Goal: Information Seeking & Learning: Learn about a topic

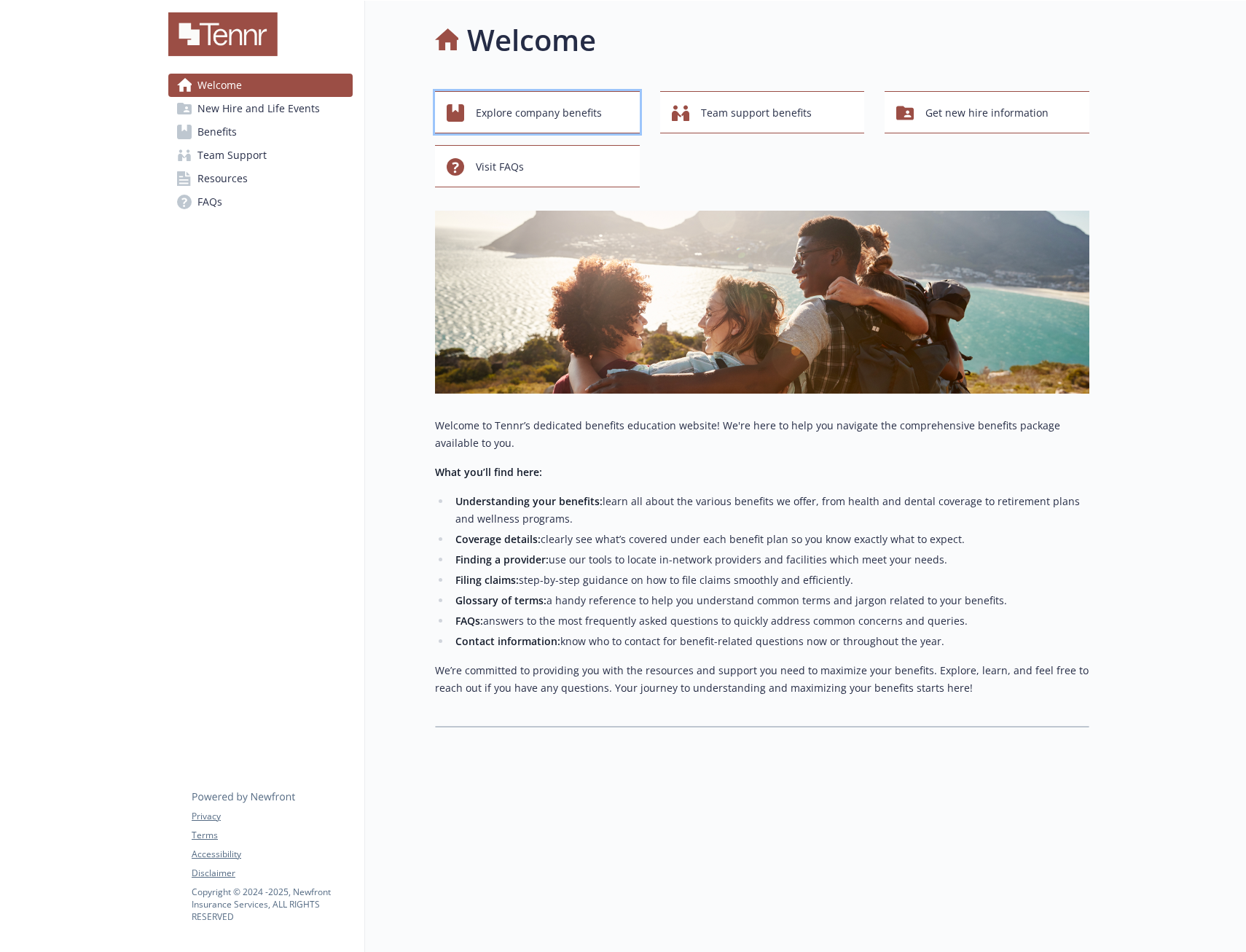
click at [565, 111] on span "Explore company benefits" at bounding box center [538, 112] width 126 height 28
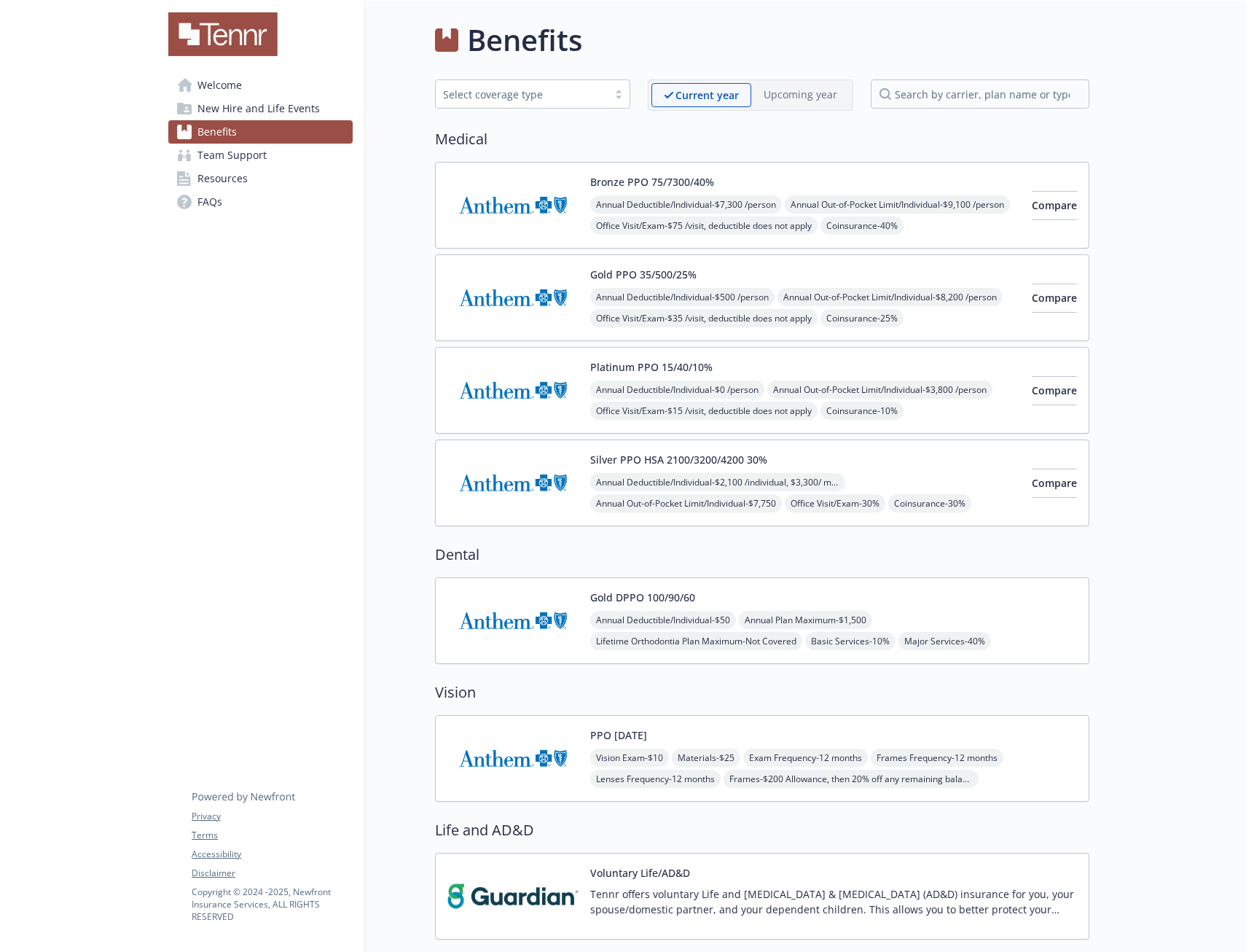
click at [527, 95] on div "Select coverage type" at bounding box center [522, 95] width 157 height 15
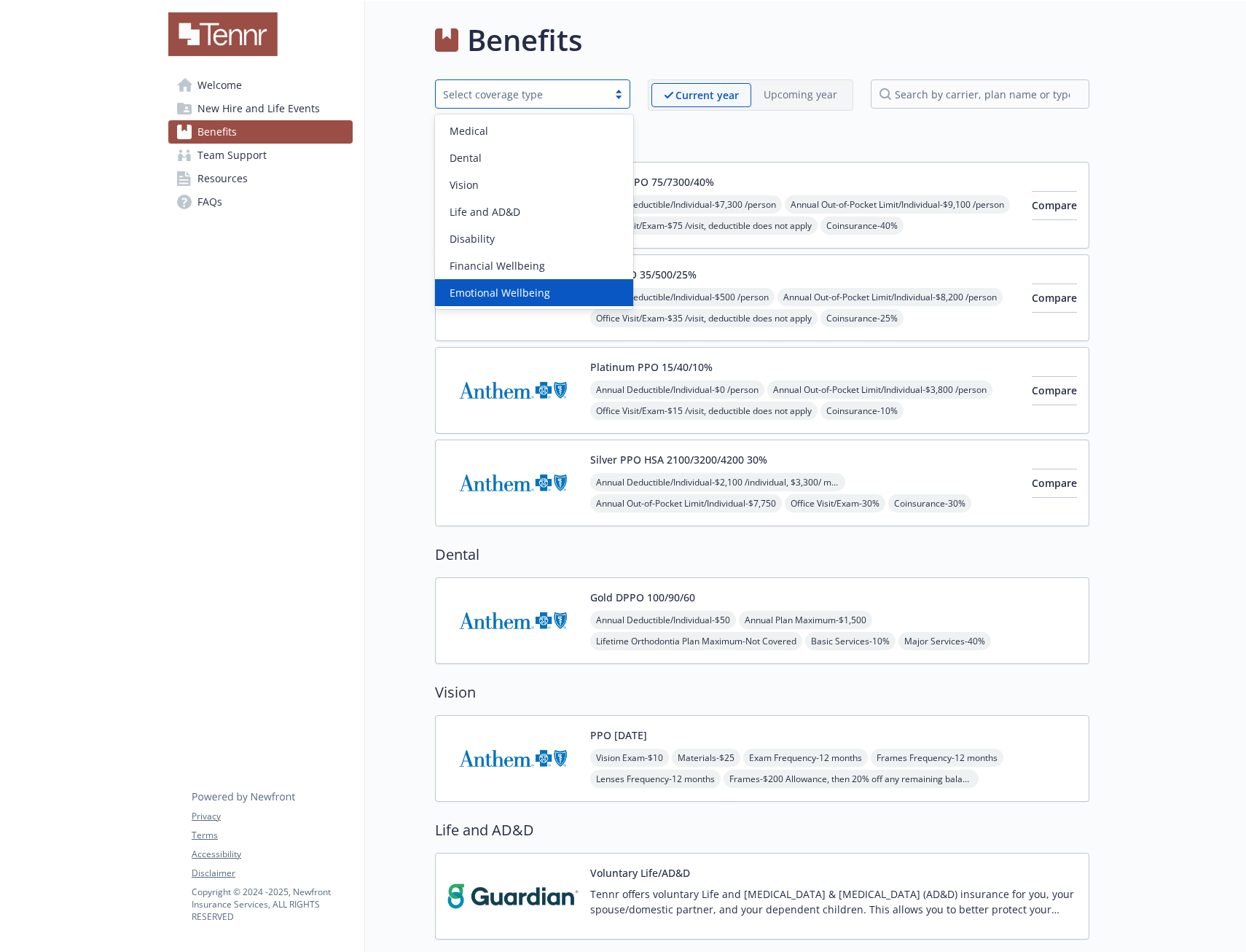
click at [237, 103] on span "New Hire and Life Events" at bounding box center [258, 109] width 122 height 24
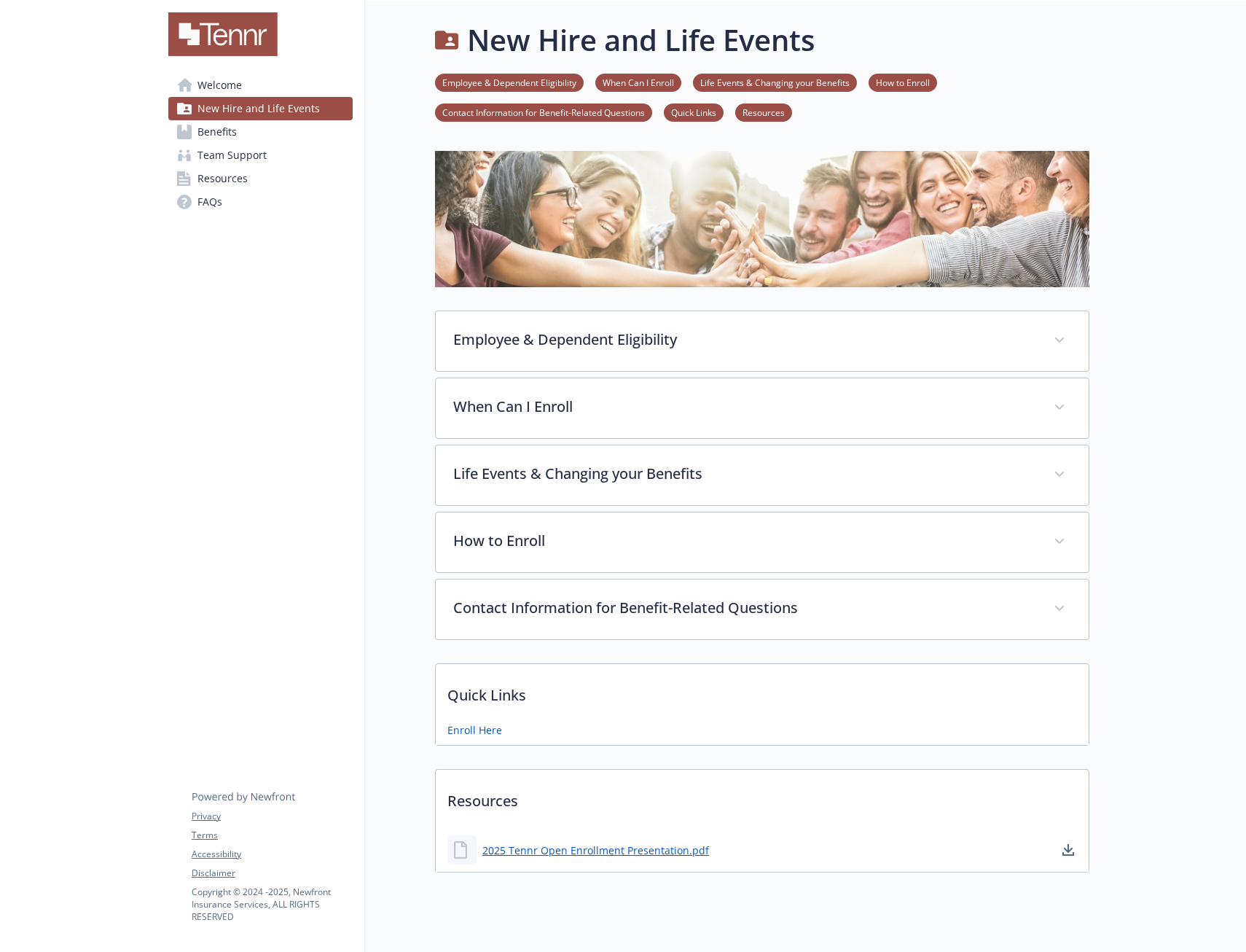
click at [618, 109] on link "Contact Information for Benefit-Related Questions" at bounding box center [543, 112] width 217 height 14
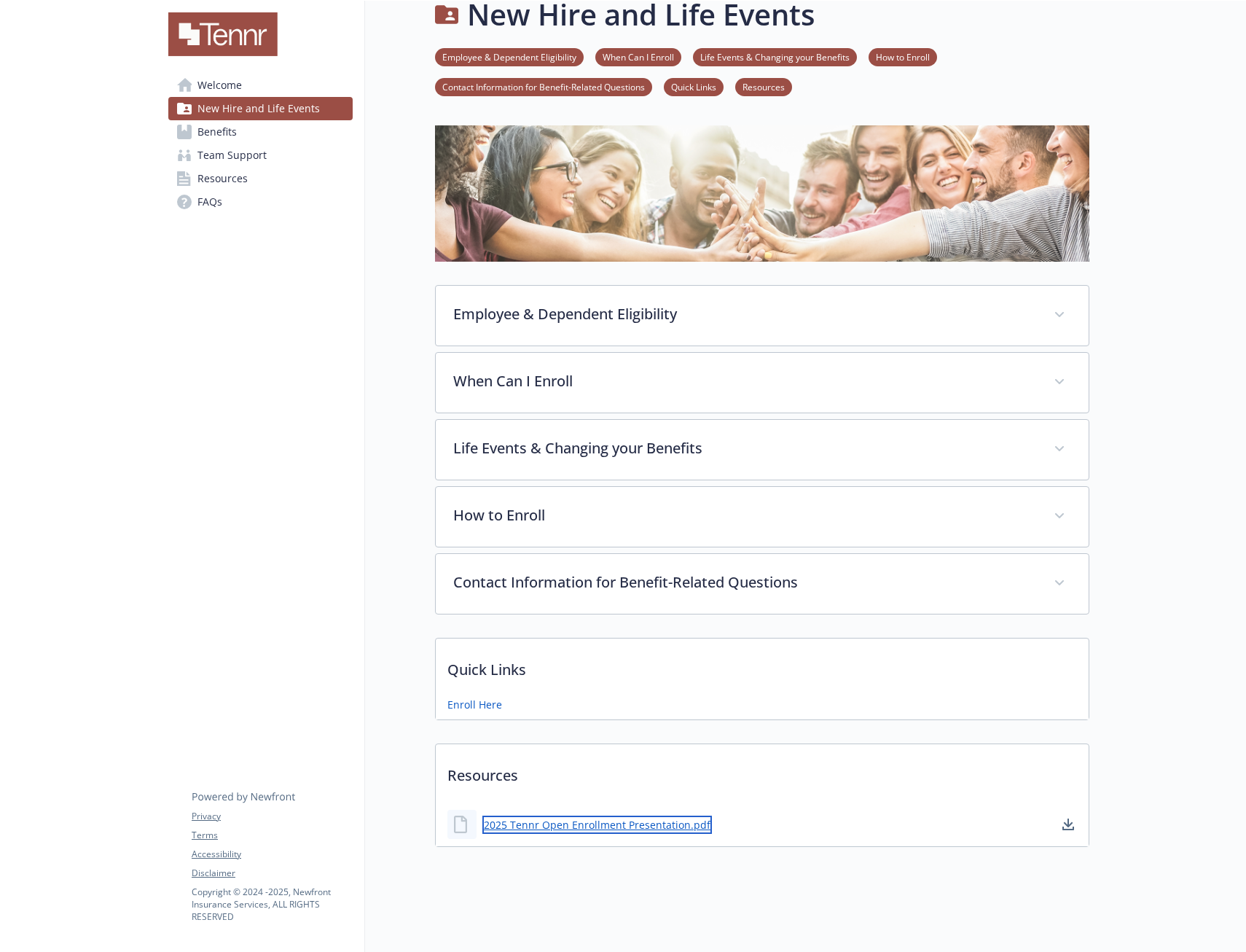
click at [613, 815] on link "2025 Tennr Open Enrollment Presentation.pdf" at bounding box center [597, 824] width 230 height 19
click at [217, 125] on span "Benefits" at bounding box center [217, 132] width 40 height 24
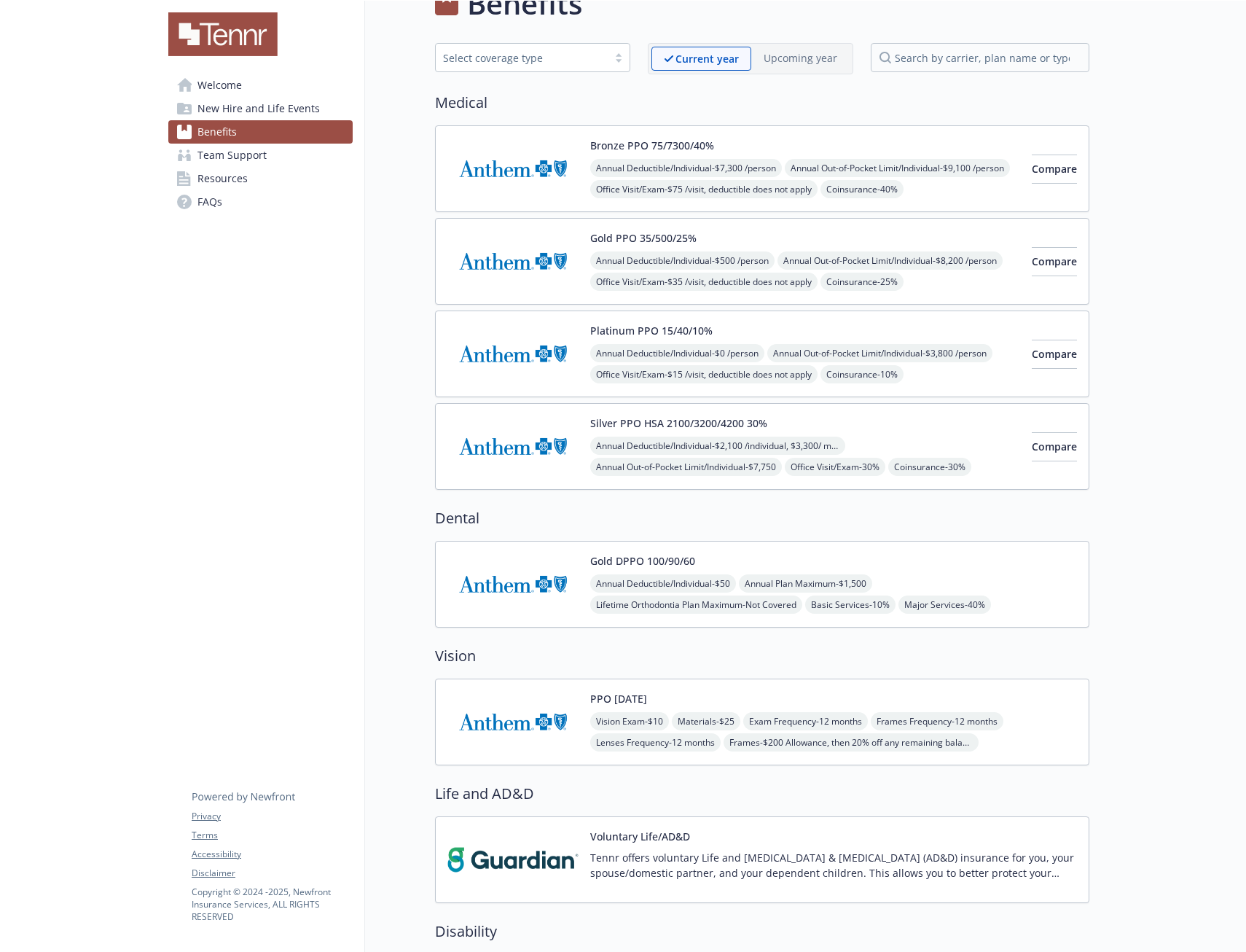
click at [220, 88] on span "Welcome" at bounding box center [220, 85] width 45 height 24
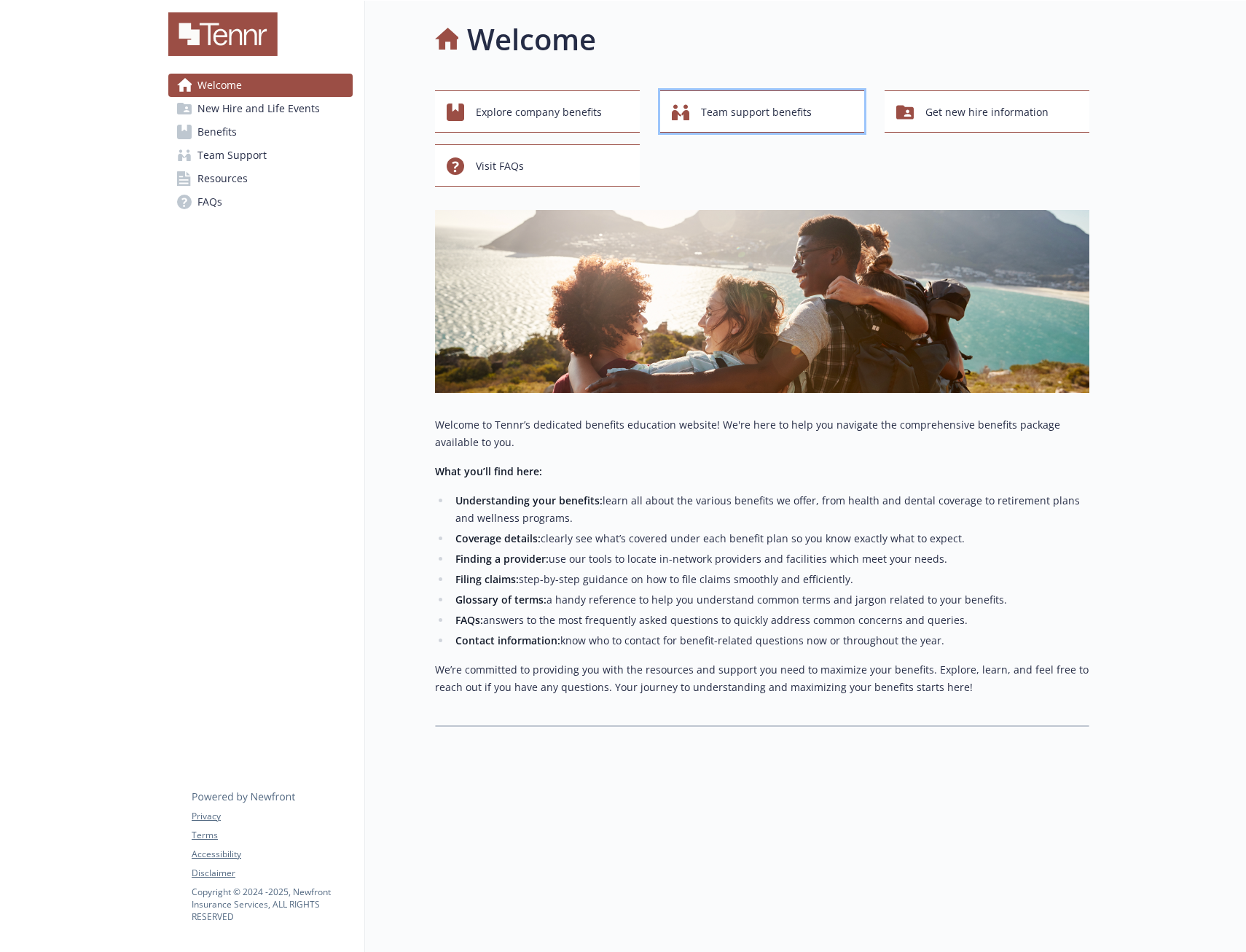
click at [785, 101] on span "Team support benefits" at bounding box center [756, 112] width 111 height 28
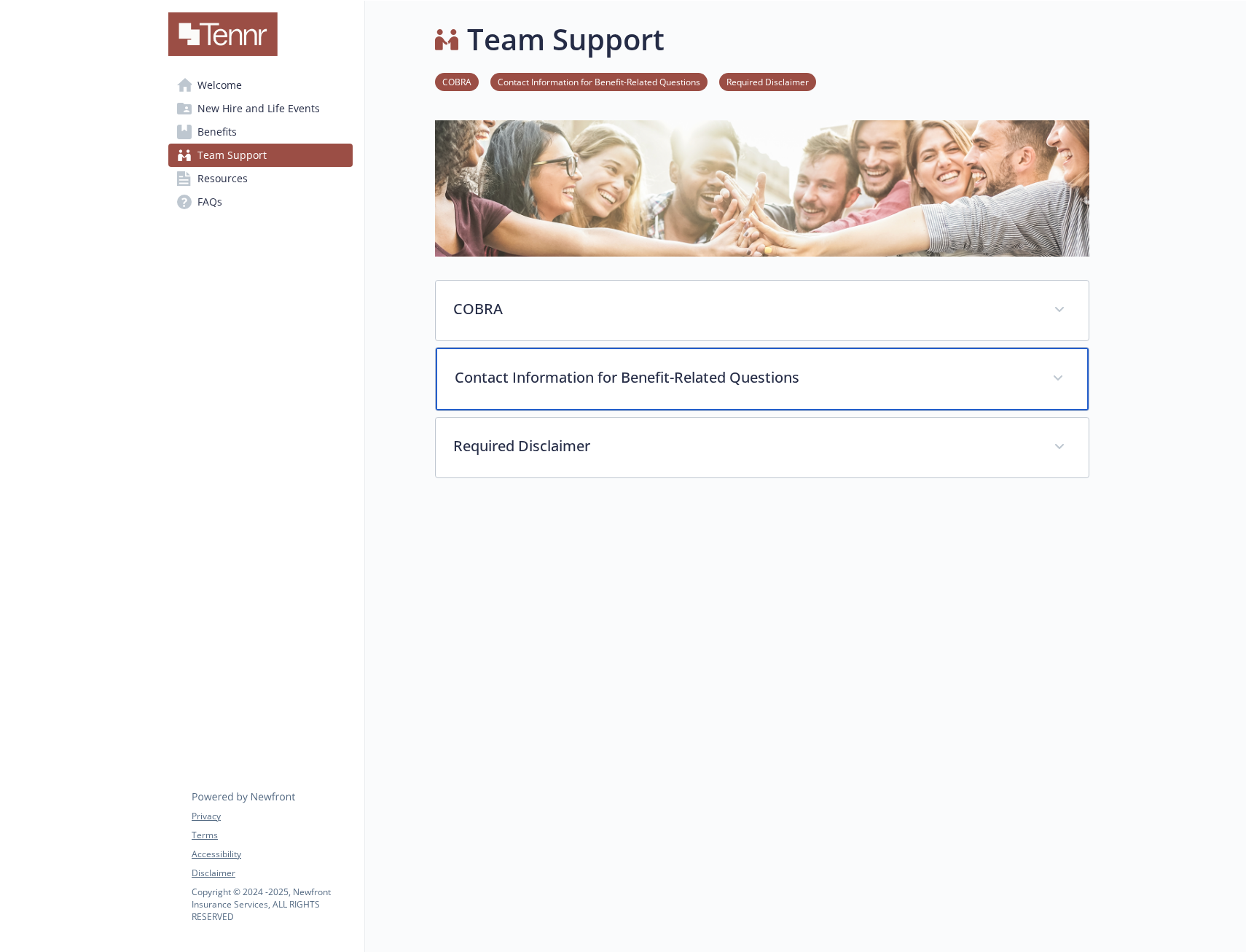
click at [828, 367] on p "Contact Information for Benefit-Related Questions" at bounding box center [744, 378] width 580 height 22
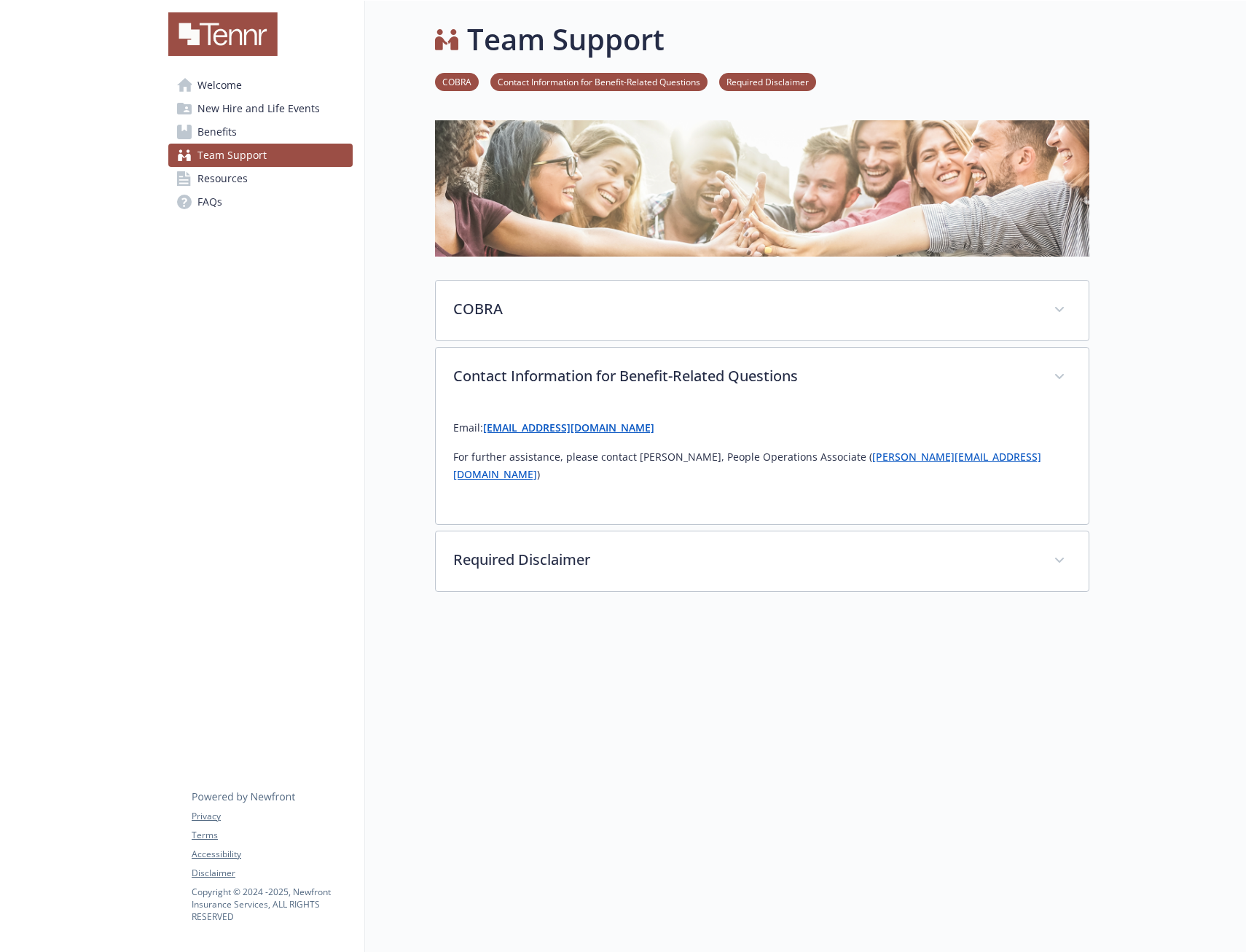
click at [443, 74] on link "COBRA" at bounding box center [457, 81] width 44 height 14
click at [256, 132] on link "Benefits" at bounding box center [260, 132] width 184 height 24
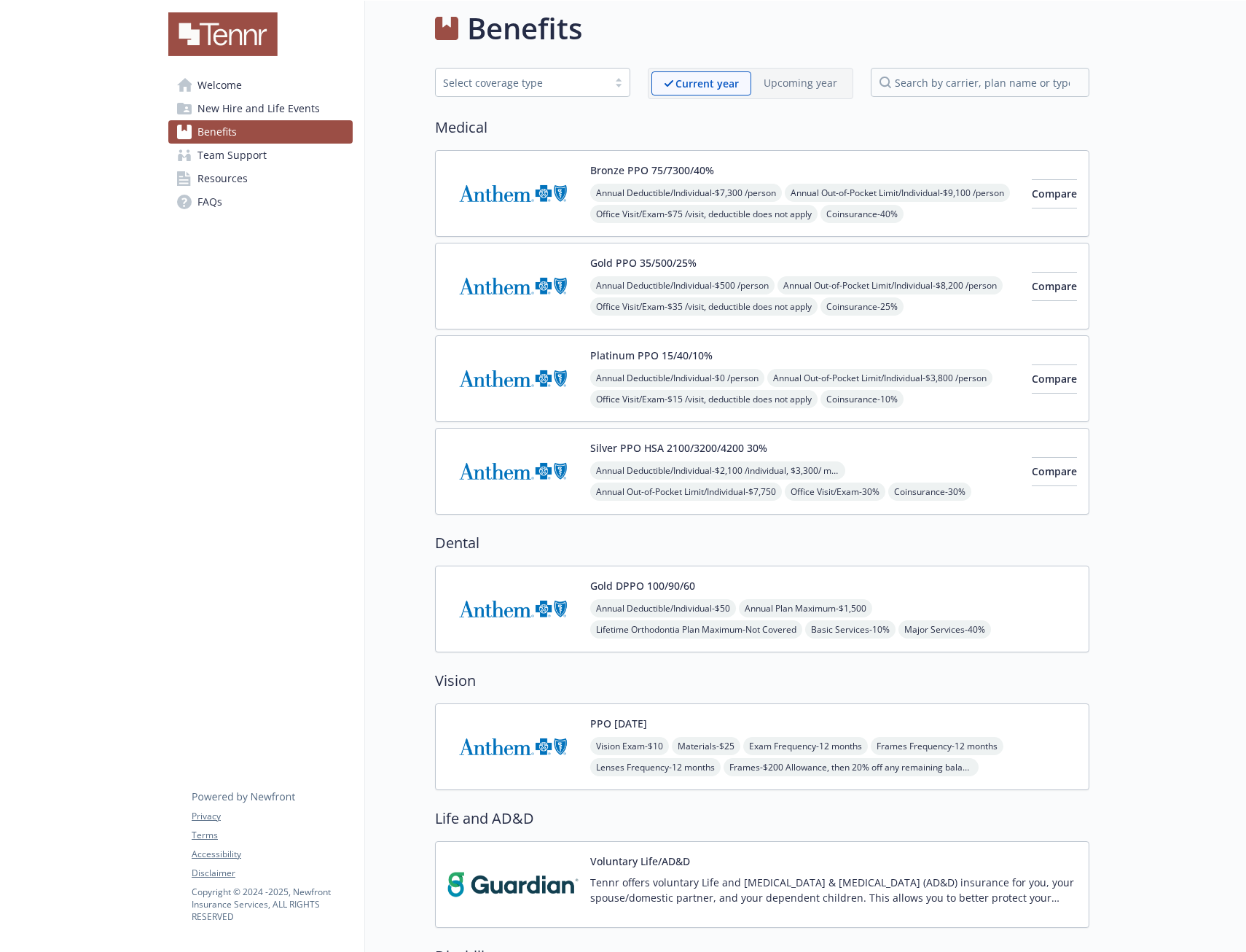
click at [268, 101] on span "New Hire and Life Events" at bounding box center [258, 109] width 122 height 24
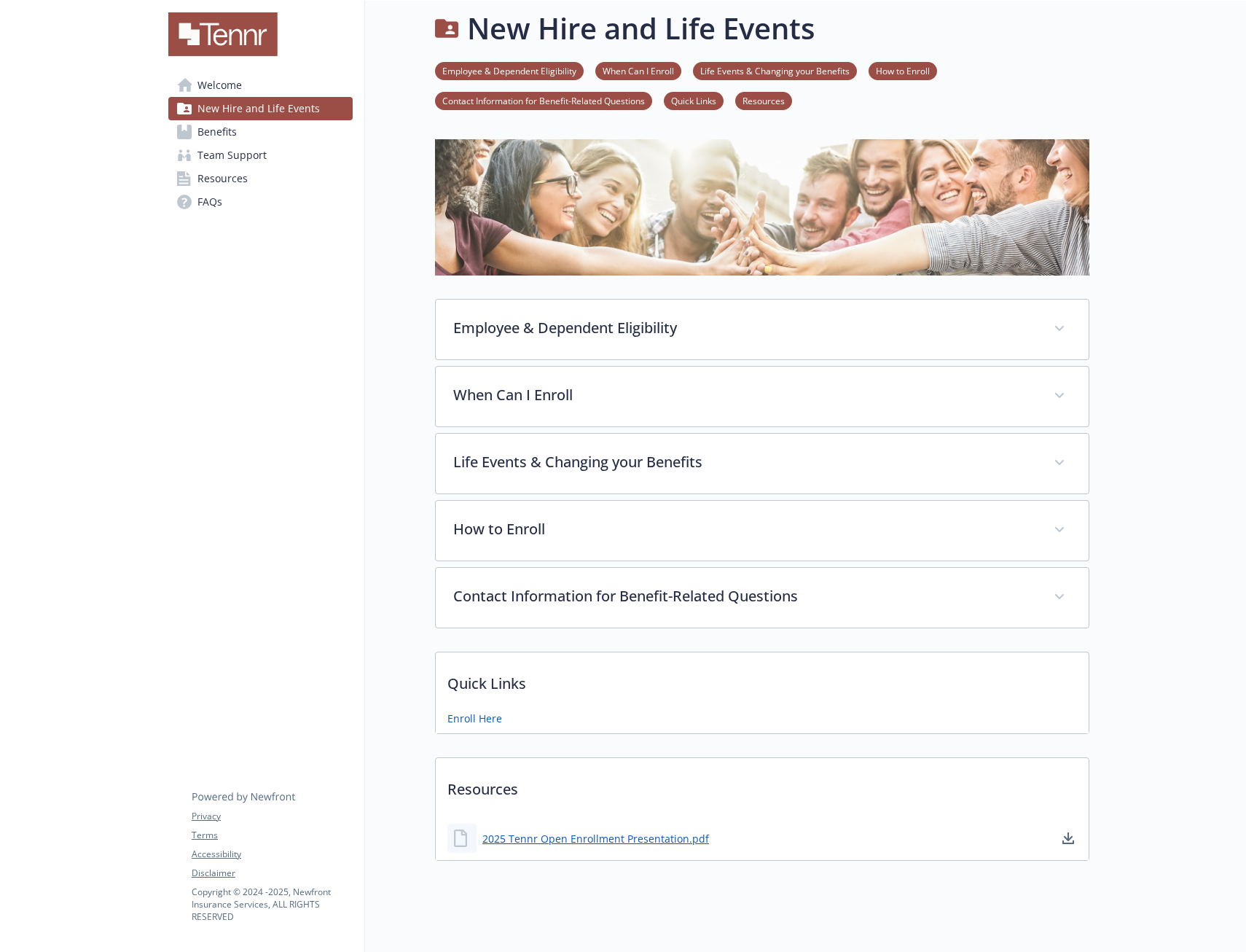
click at [259, 154] on link "Team Support" at bounding box center [260, 155] width 184 height 24
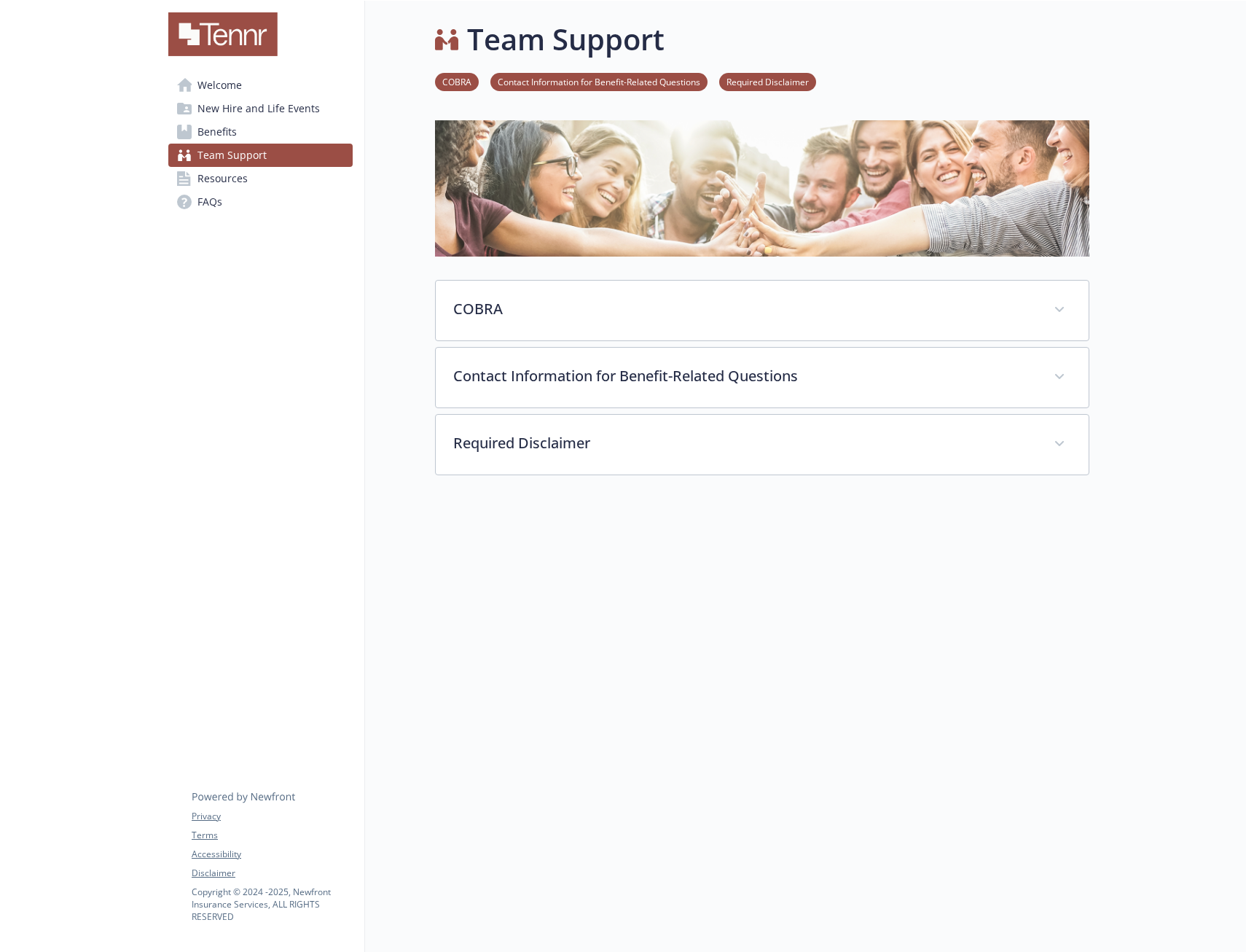
click at [259, 181] on link "Resources" at bounding box center [260, 179] width 184 height 24
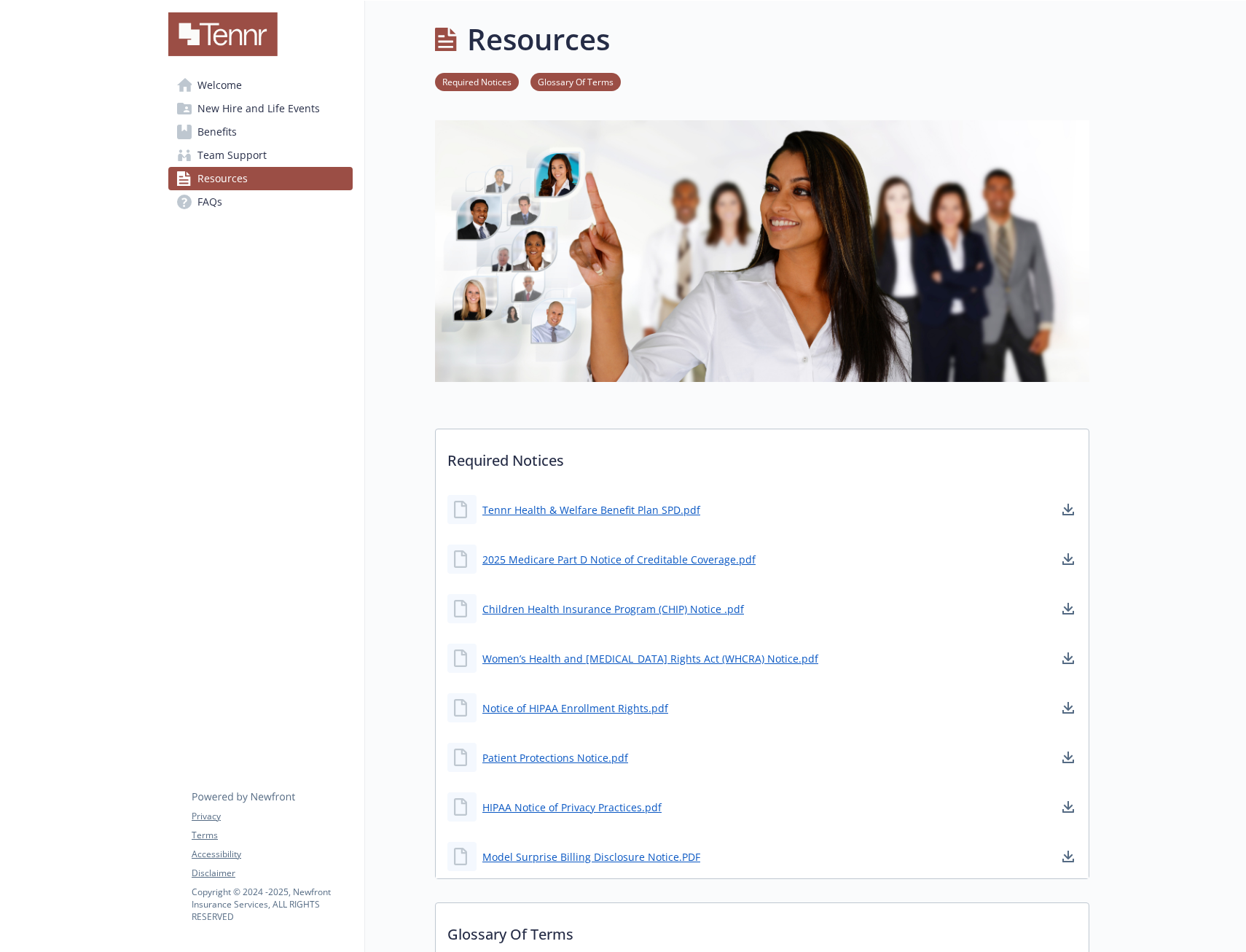
scroll to position [0, 11]
click at [226, 202] on link "FAQs" at bounding box center [260, 202] width 184 height 24
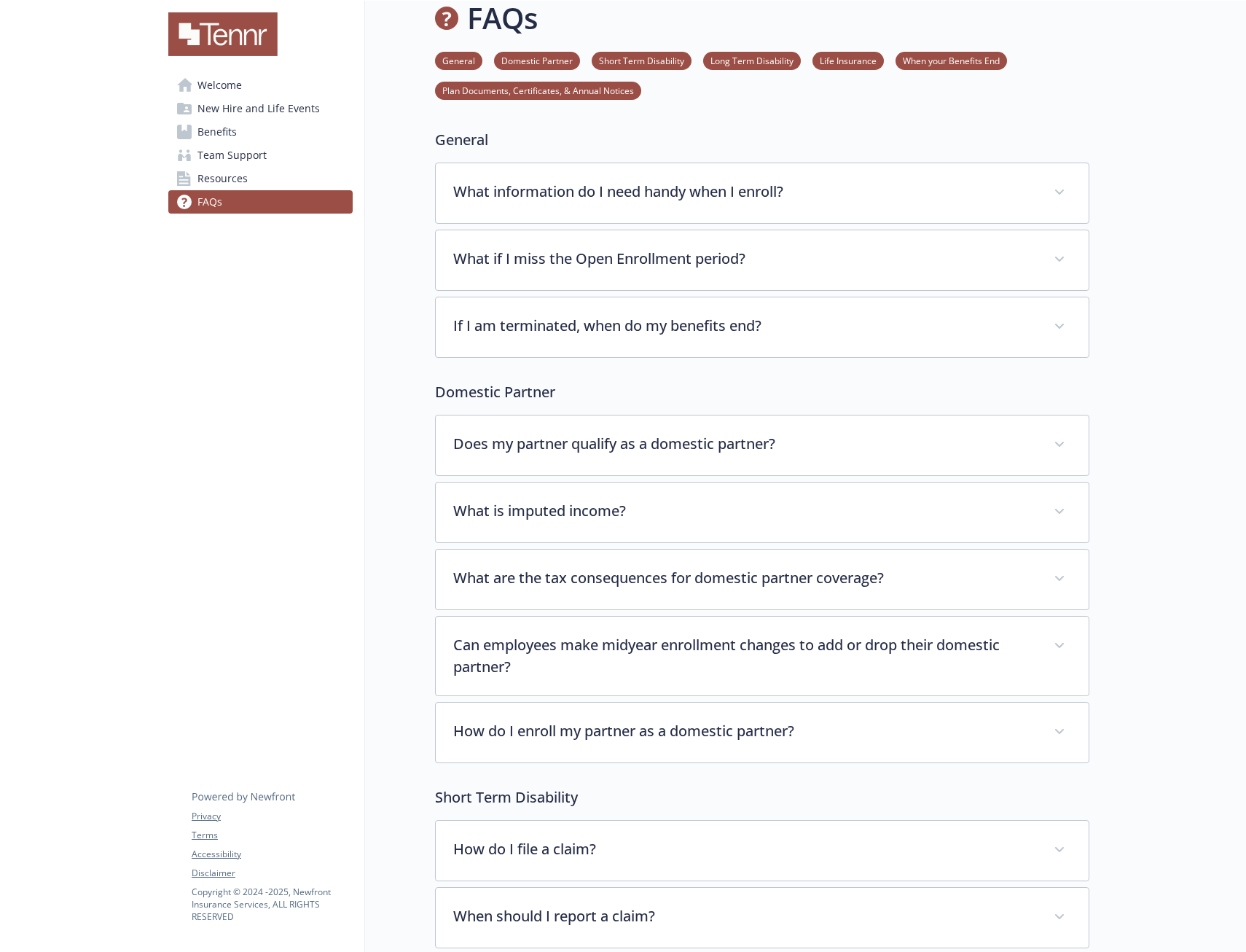
scroll to position [0, 11]
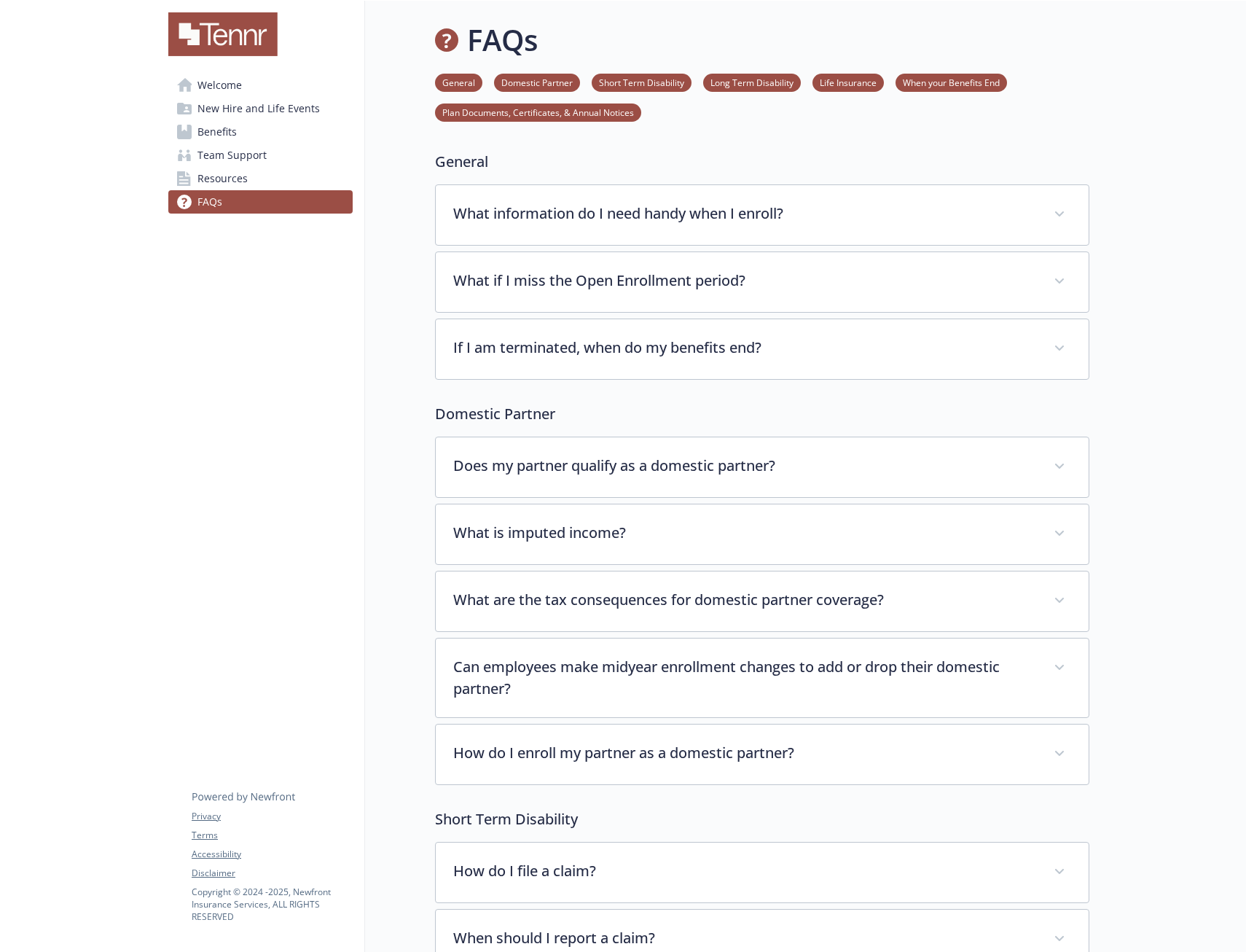
click at [230, 81] on span "Welcome" at bounding box center [220, 85] width 45 height 24
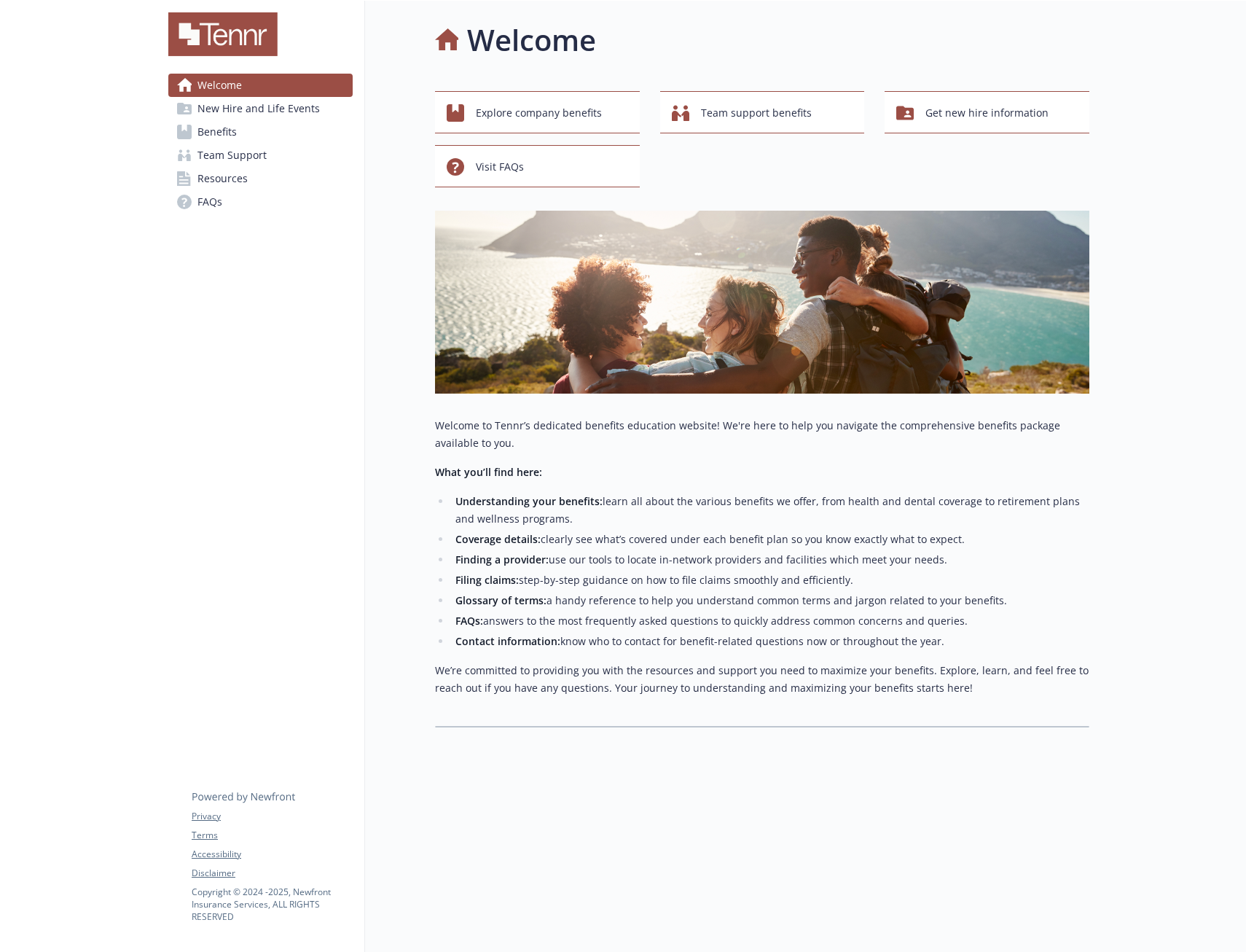
click at [275, 80] on link "Welcome" at bounding box center [260, 85] width 184 height 24
click at [982, 112] on span "Get new hire information" at bounding box center [988, 112] width 123 height 28
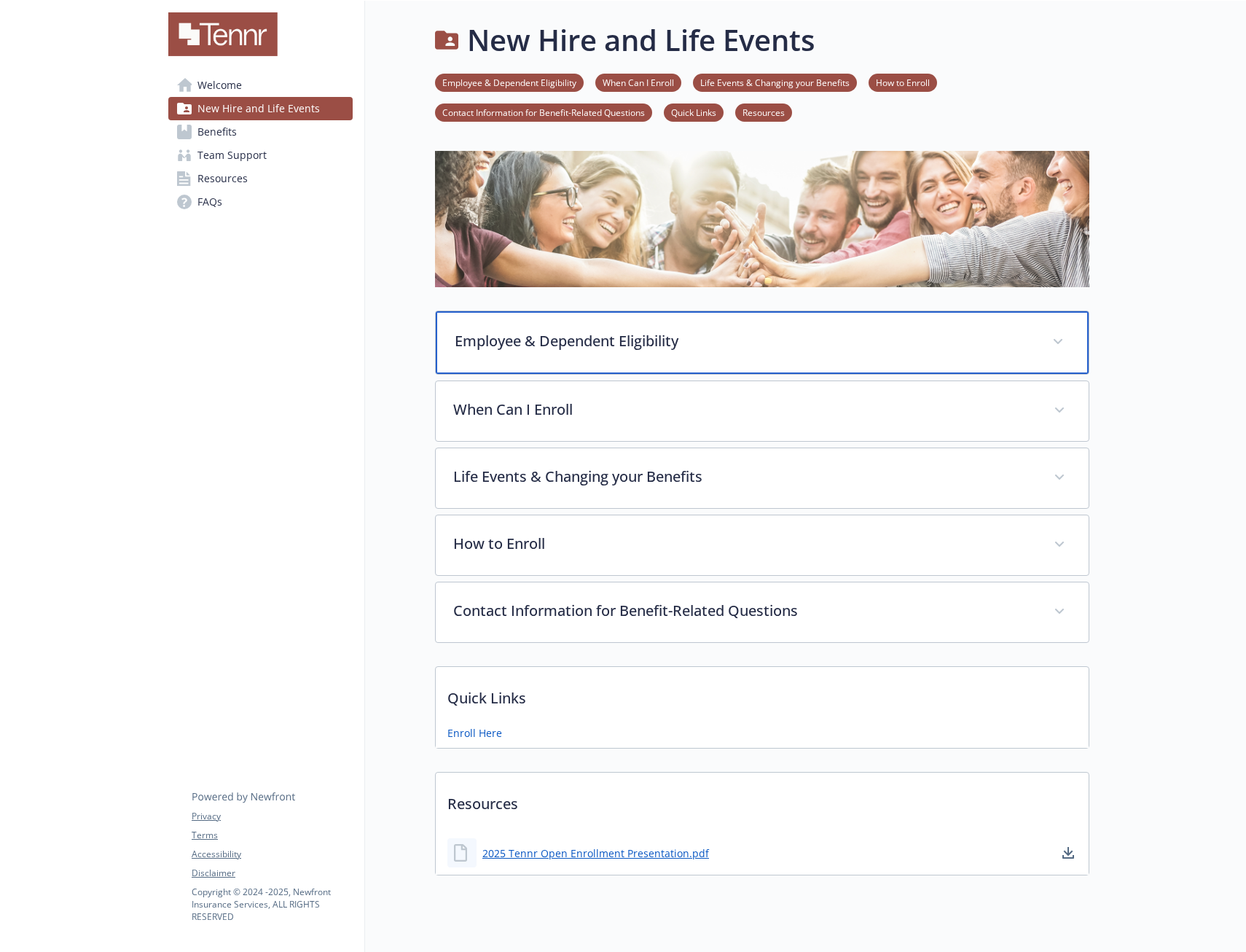
click at [989, 344] on p "Employee & Dependent Eligibility" at bounding box center [744, 341] width 580 height 22
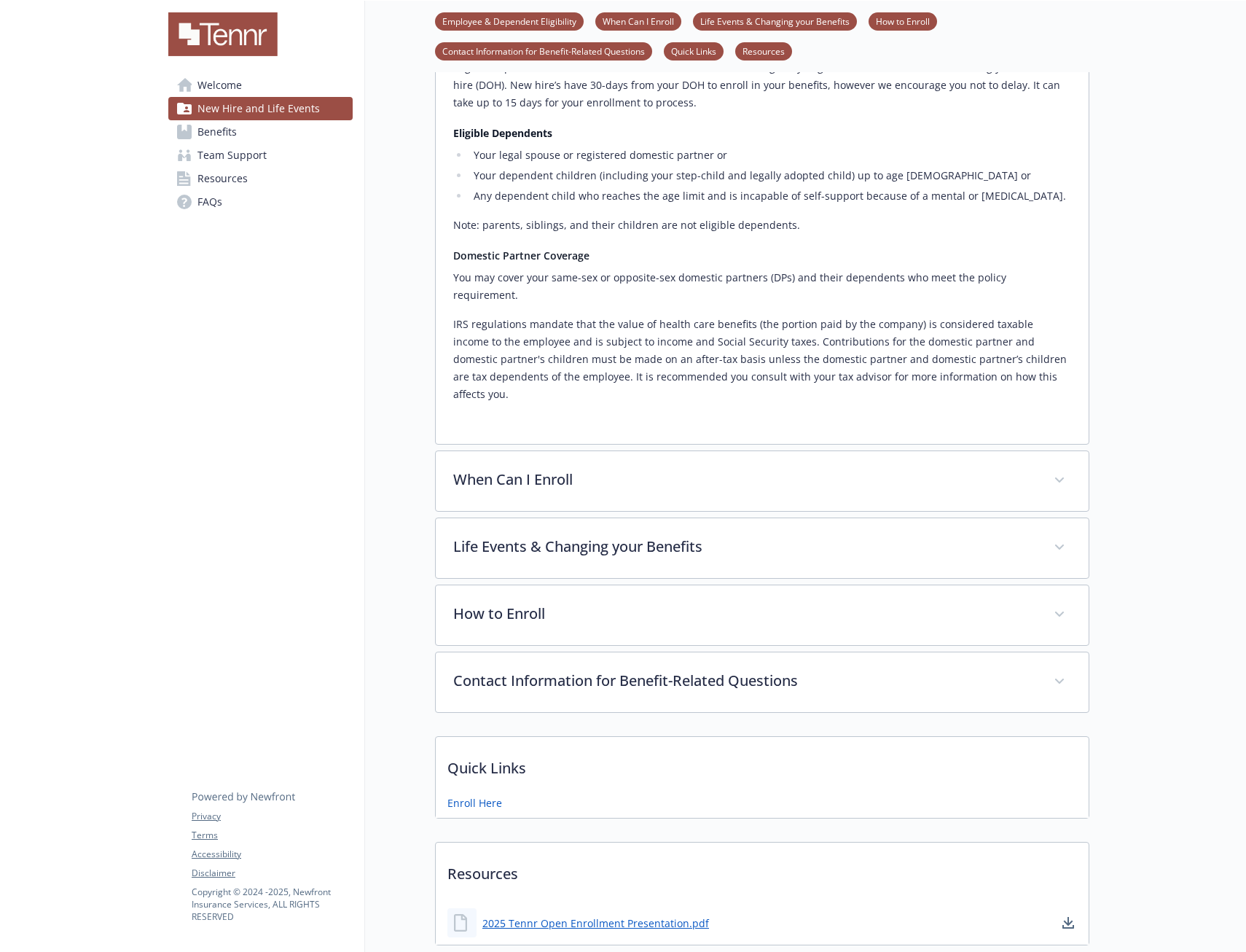
scroll to position [438, 11]
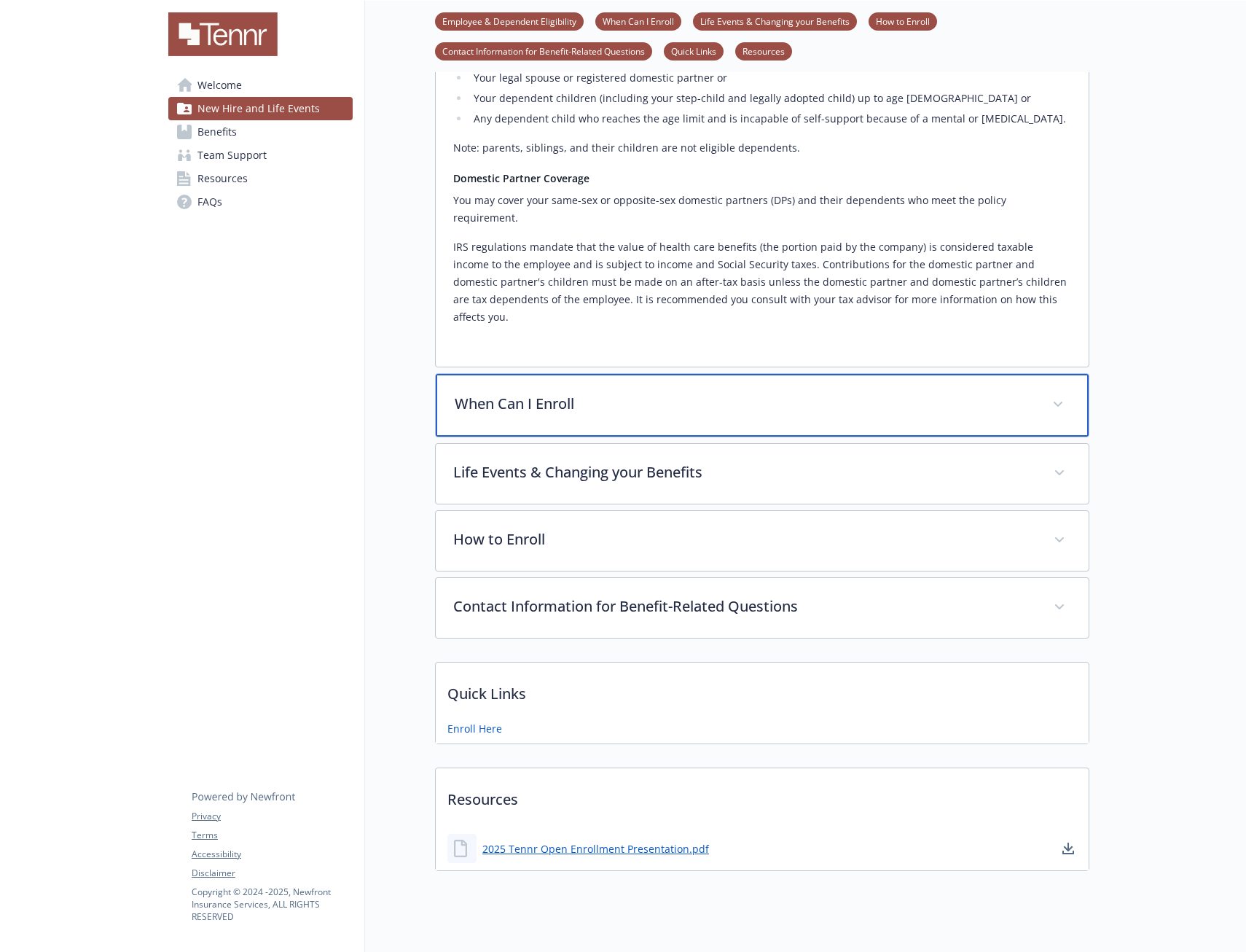
click at [991, 393] on p "When Can I Enroll" at bounding box center [744, 404] width 580 height 22
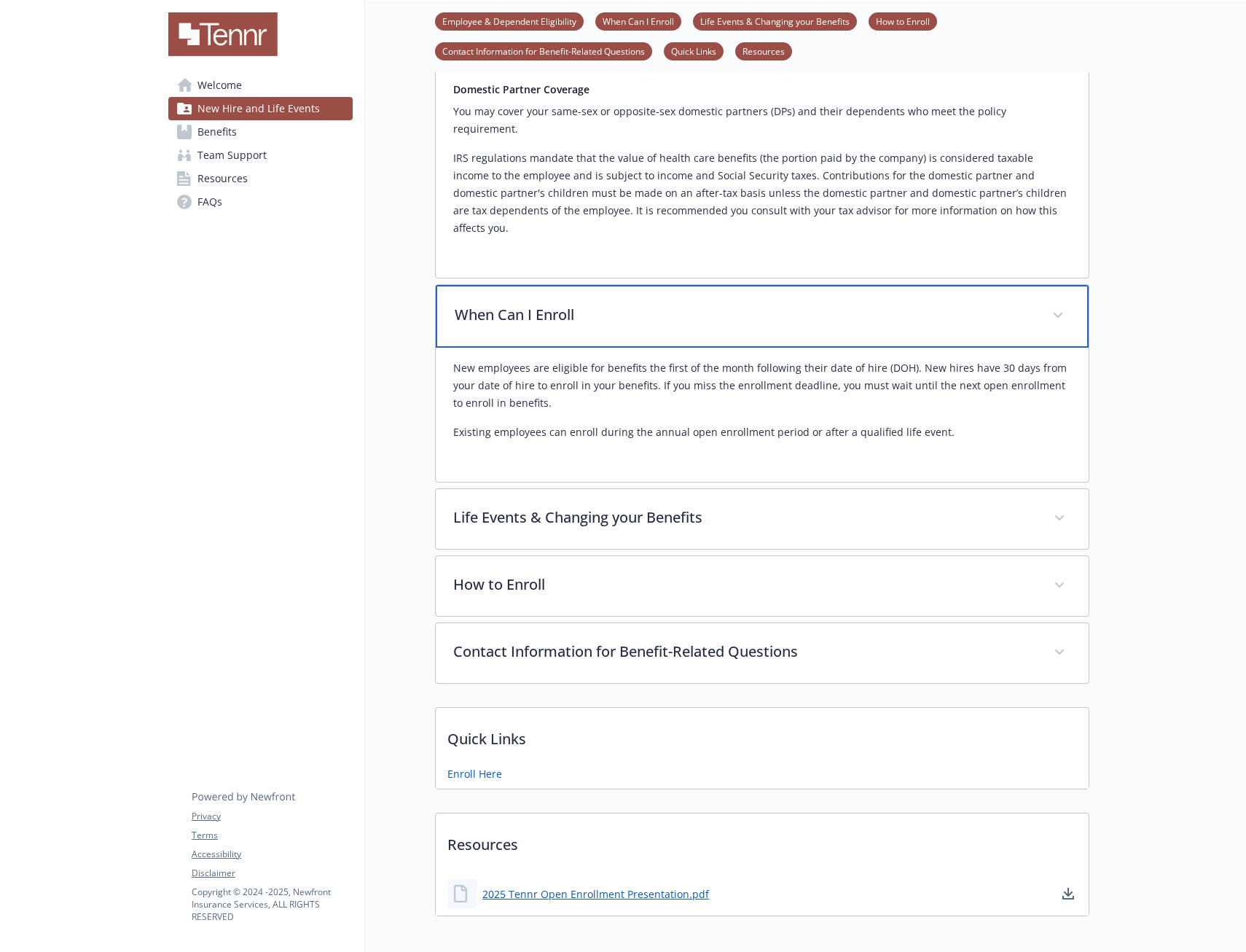
scroll to position [573, 11]
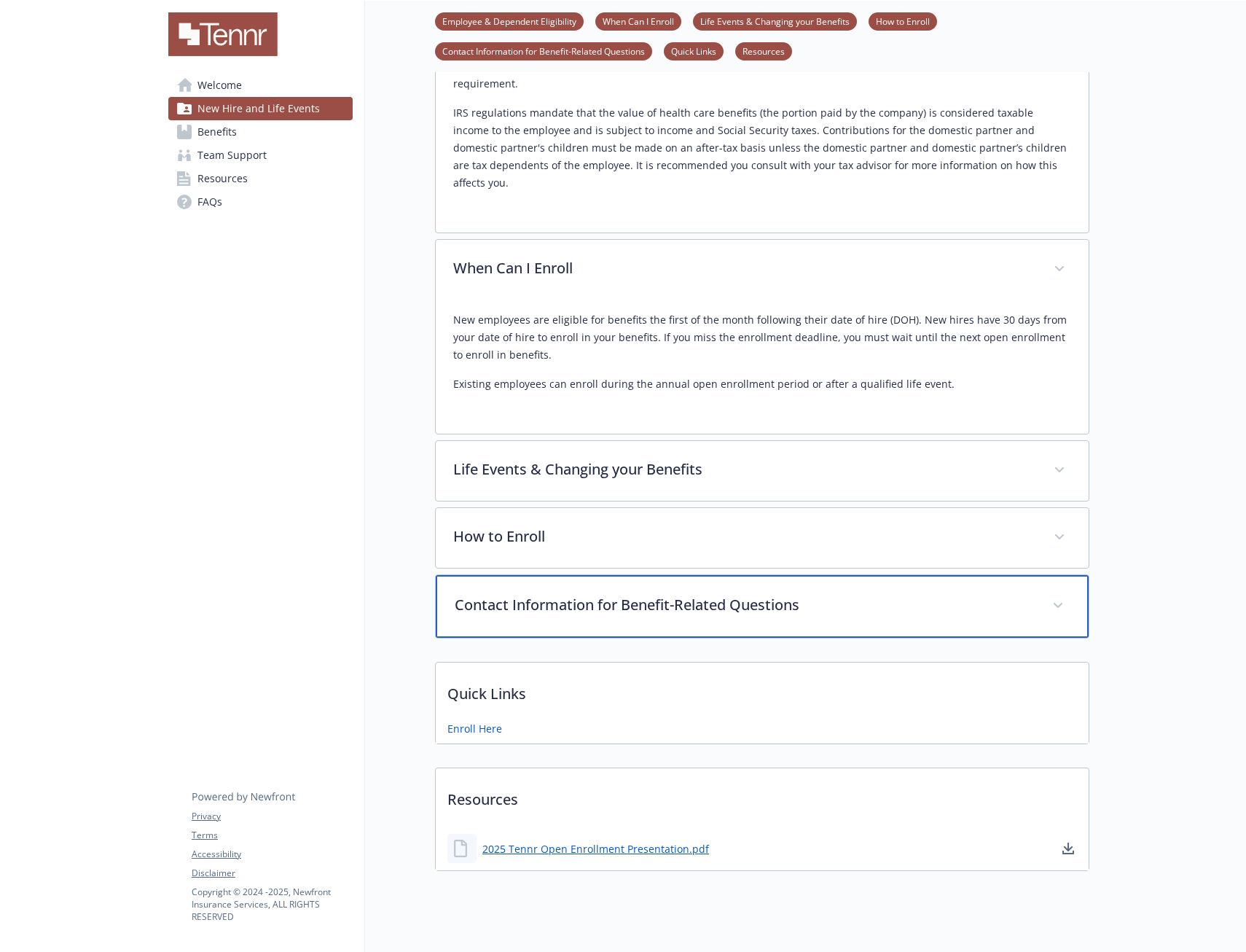
click at [571, 594] on p "Contact Information for Benefit-Related Questions" at bounding box center [744, 605] width 580 height 22
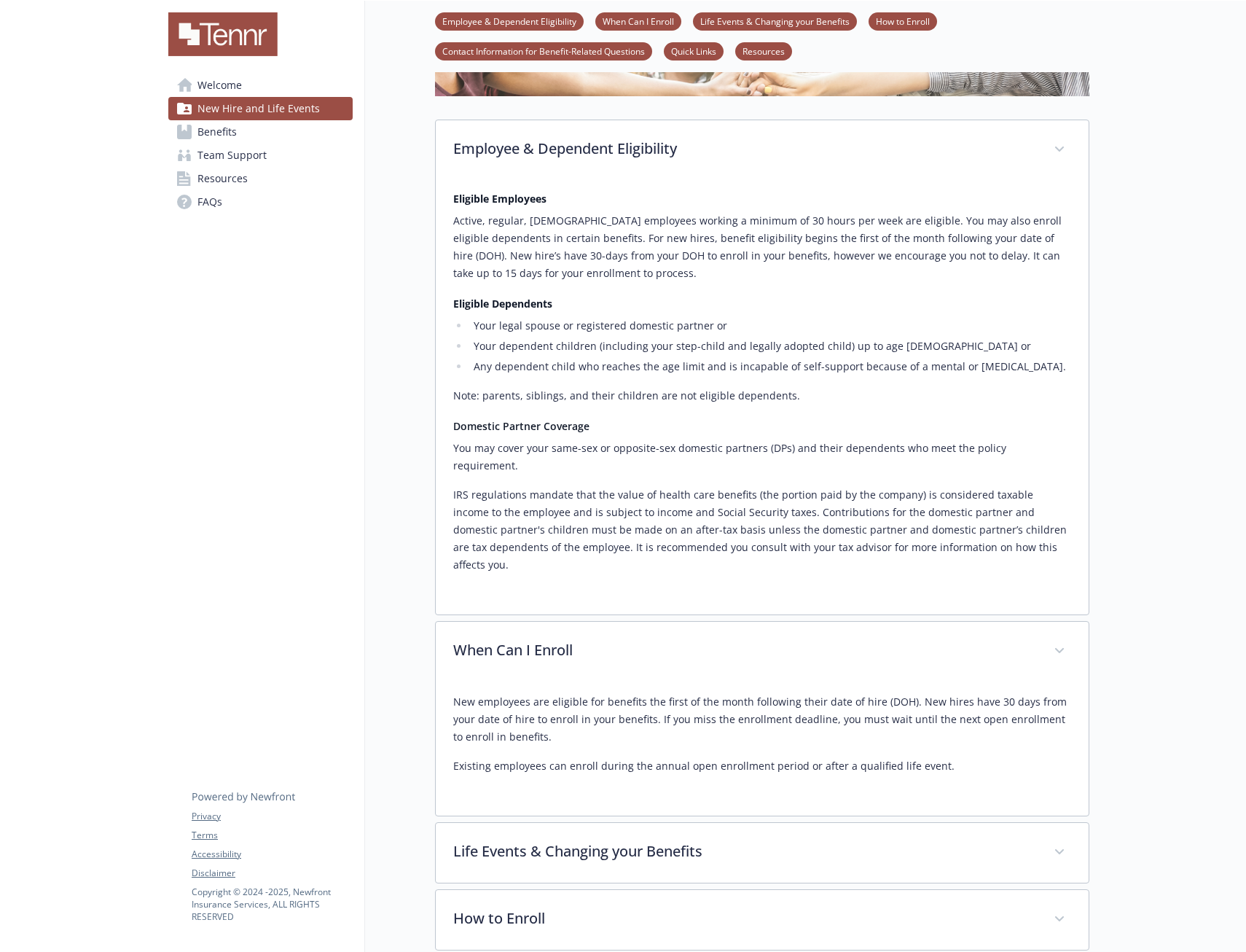
scroll to position [0, 11]
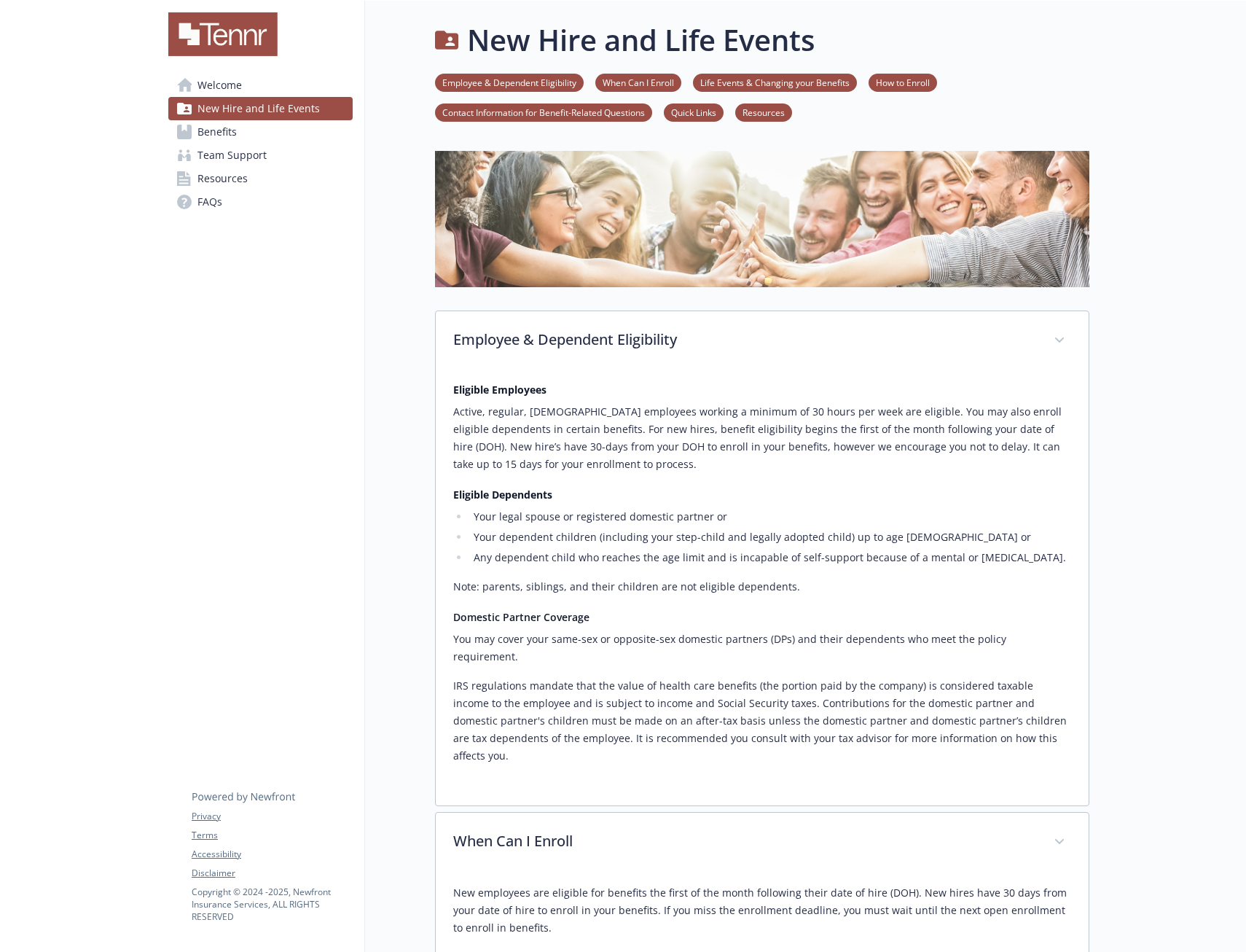
click at [198, 88] on span "Welcome" at bounding box center [220, 85] width 45 height 24
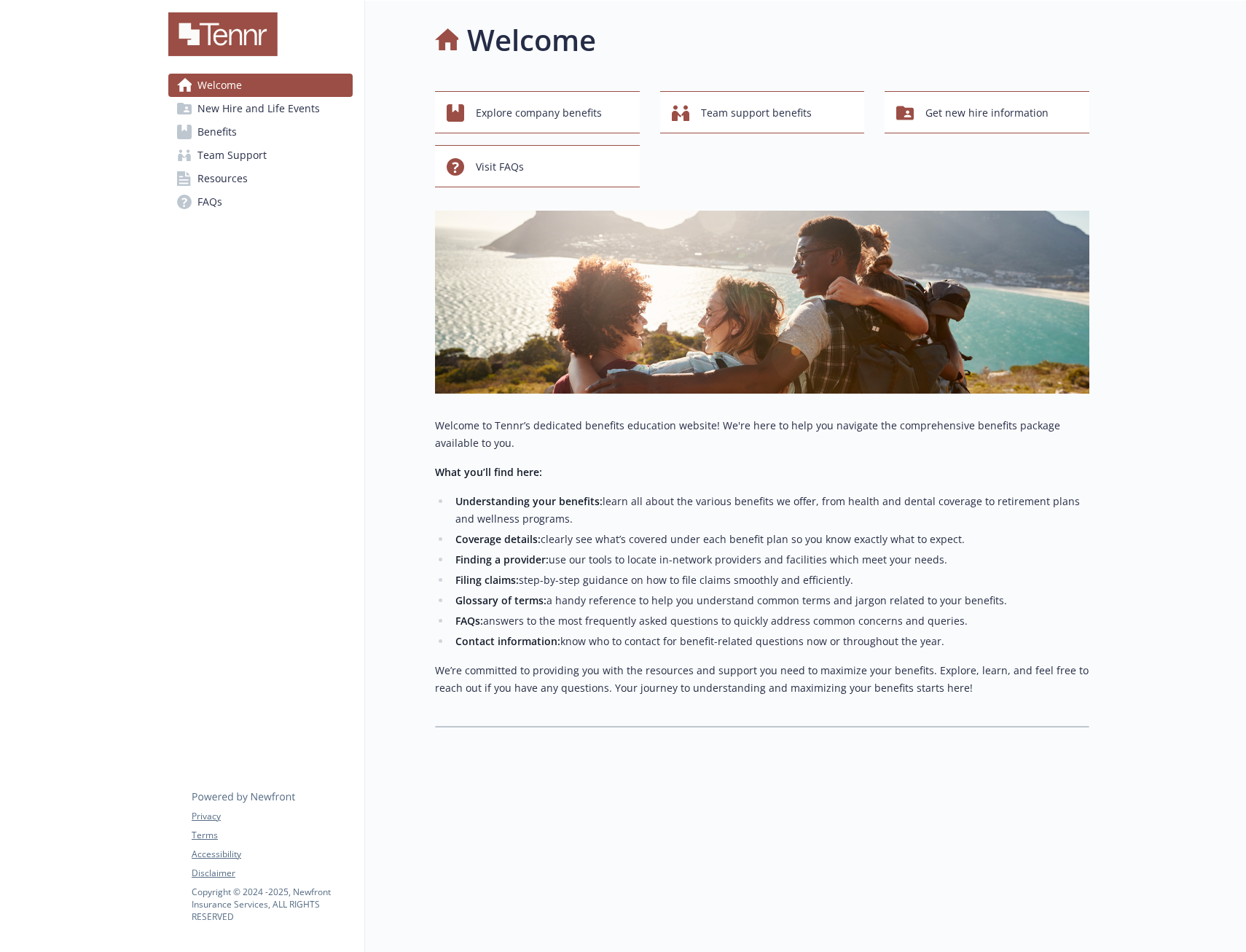
click at [211, 130] on span "Benefits" at bounding box center [217, 132] width 40 height 24
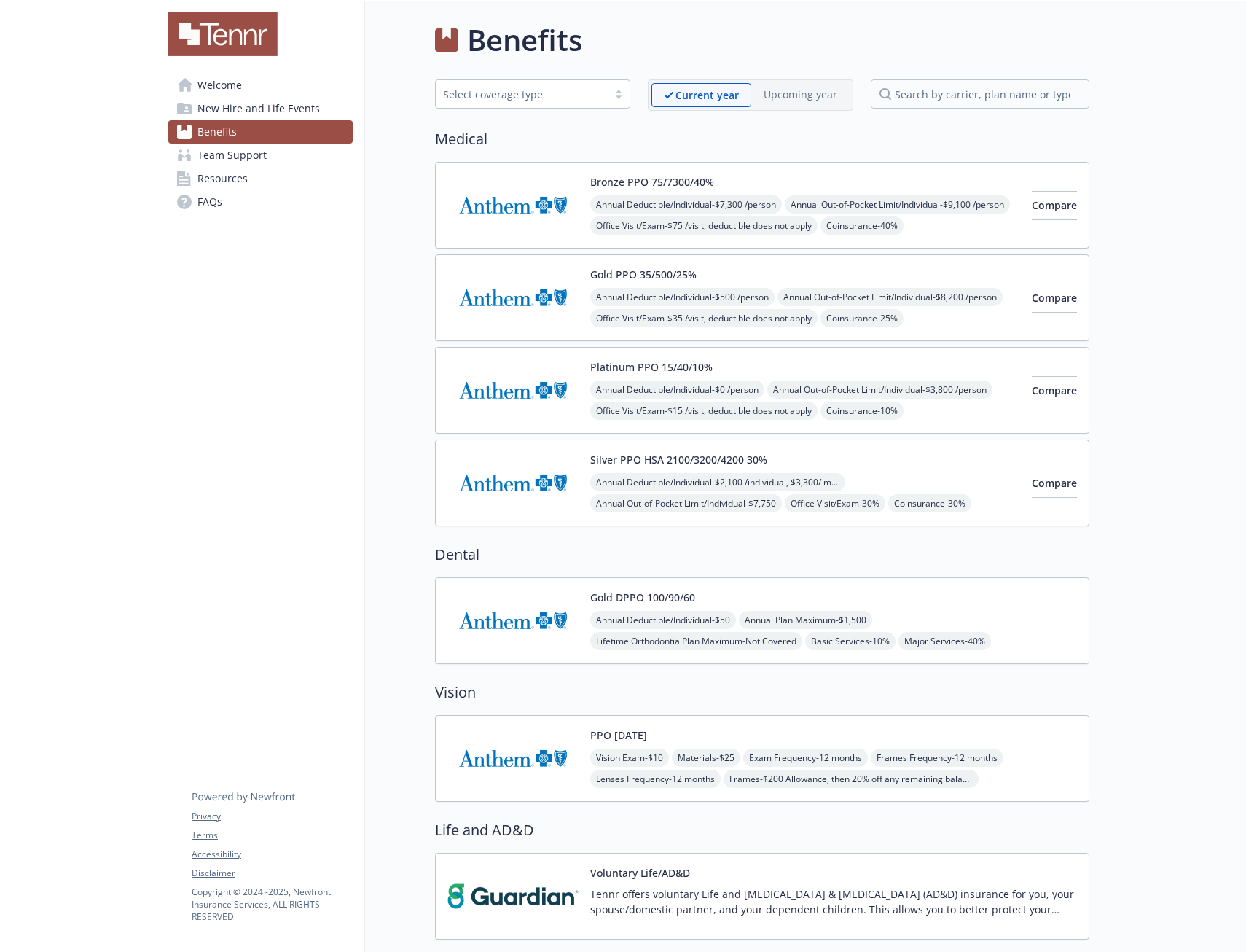
click at [217, 79] on span "Welcome" at bounding box center [220, 85] width 45 height 24
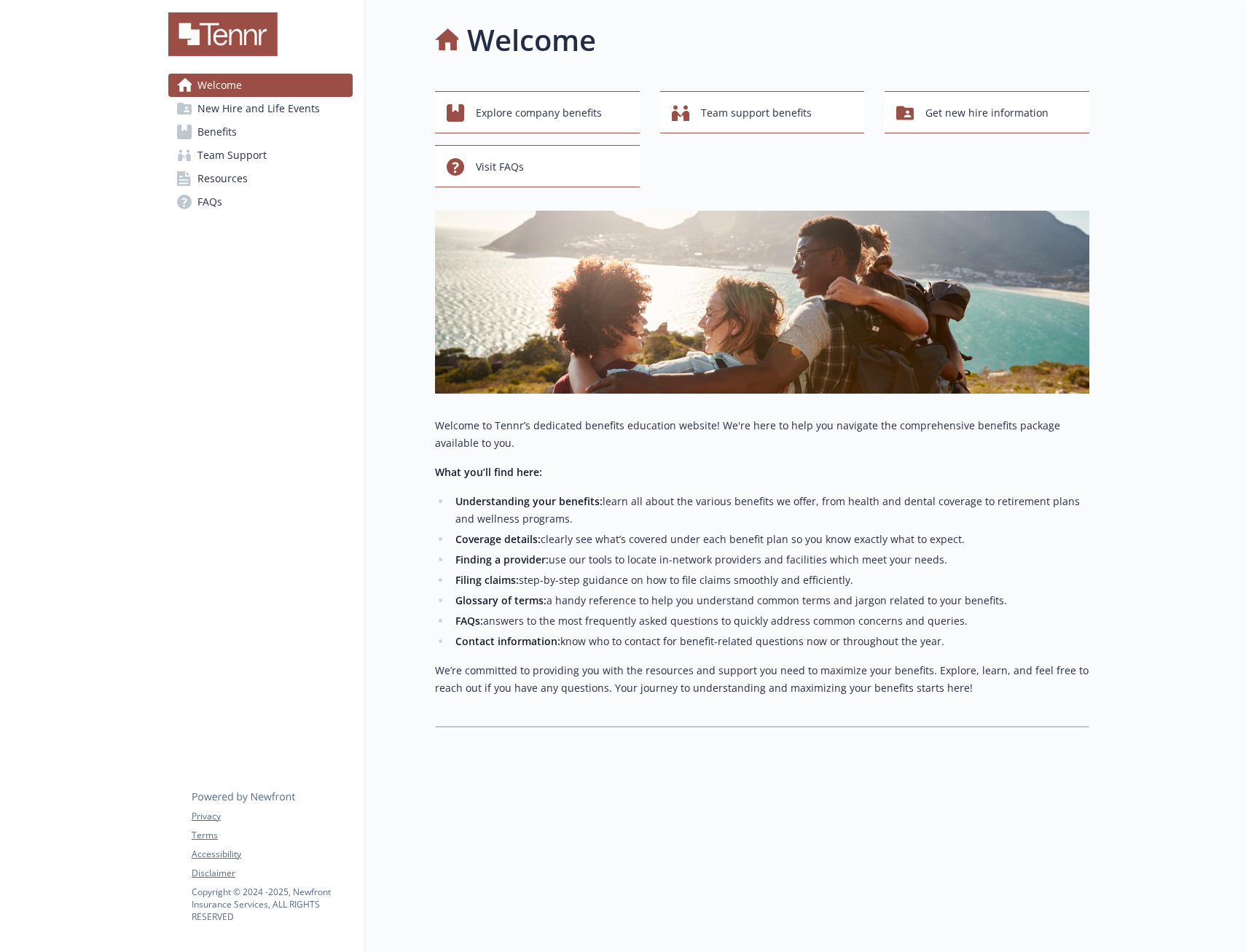
click at [230, 28] on img at bounding box center [222, 35] width 109 height 44
click at [529, 101] on span "Explore company benefits" at bounding box center [538, 112] width 126 height 28
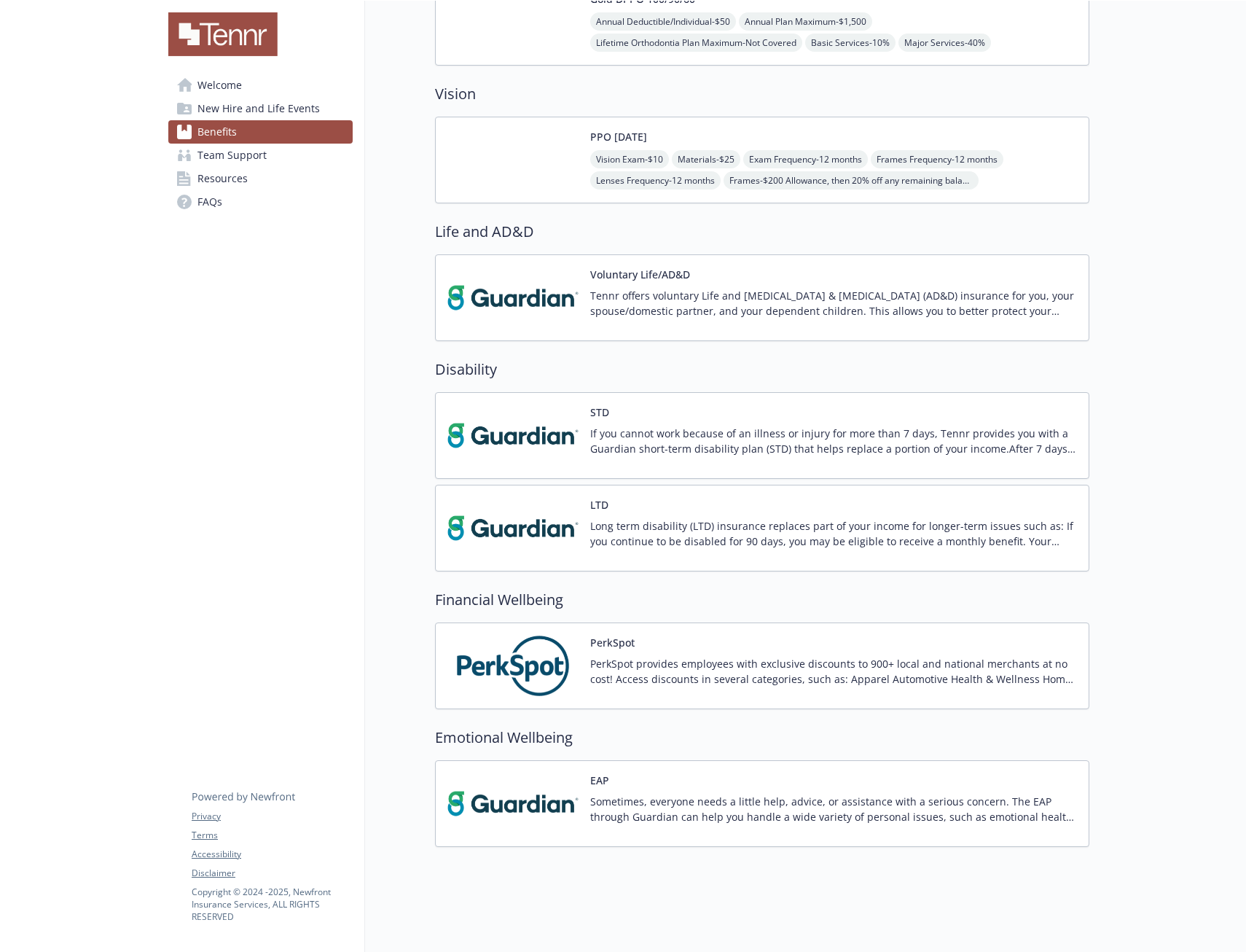
scroll to position [609, 0]
click at [626, 623] on div "PerkSpot PerkSpot provides employees with exclusive discounts to 900+ local and…" at bounding box center [762, 666] width 655 height 87
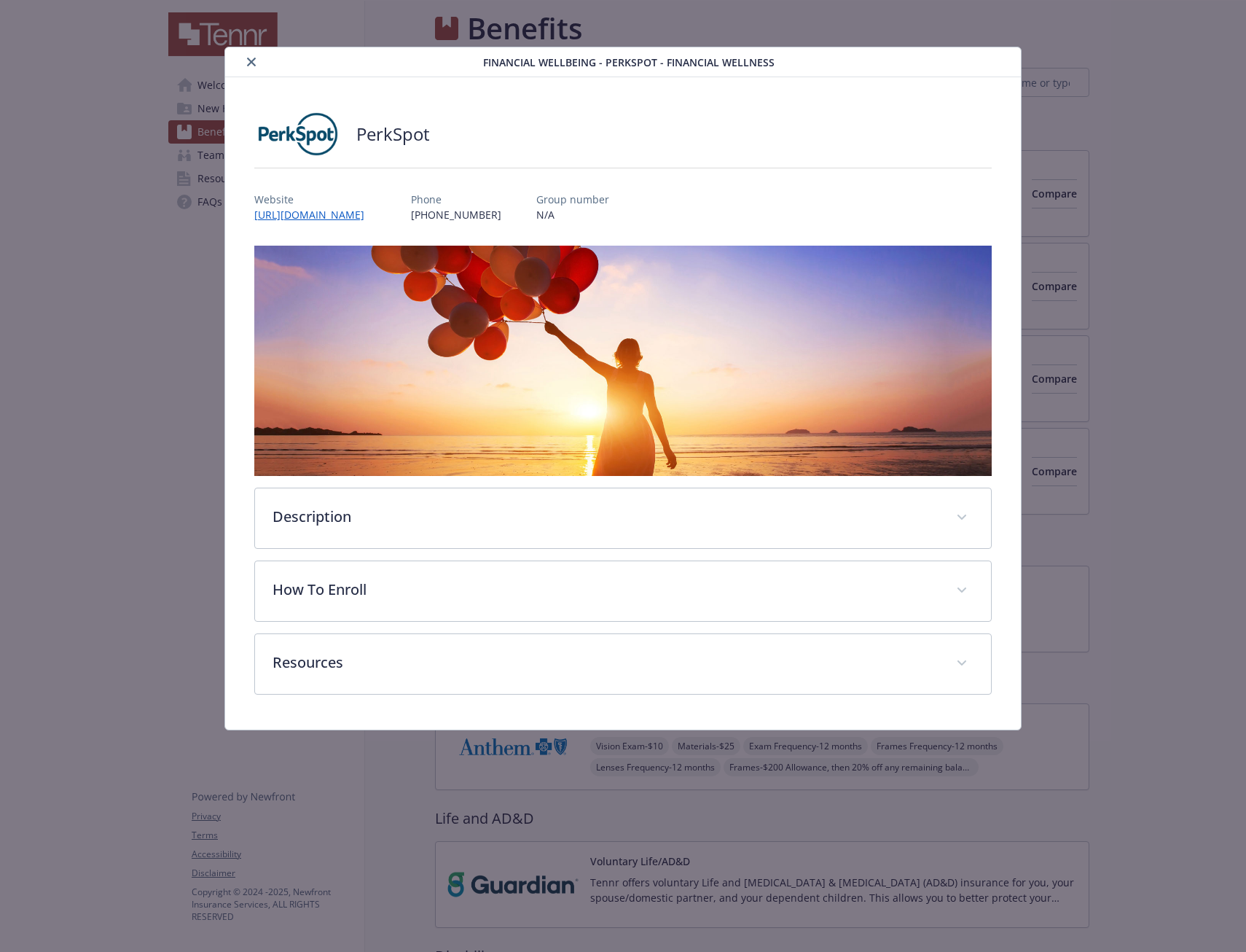
scroll to position [609, 0]
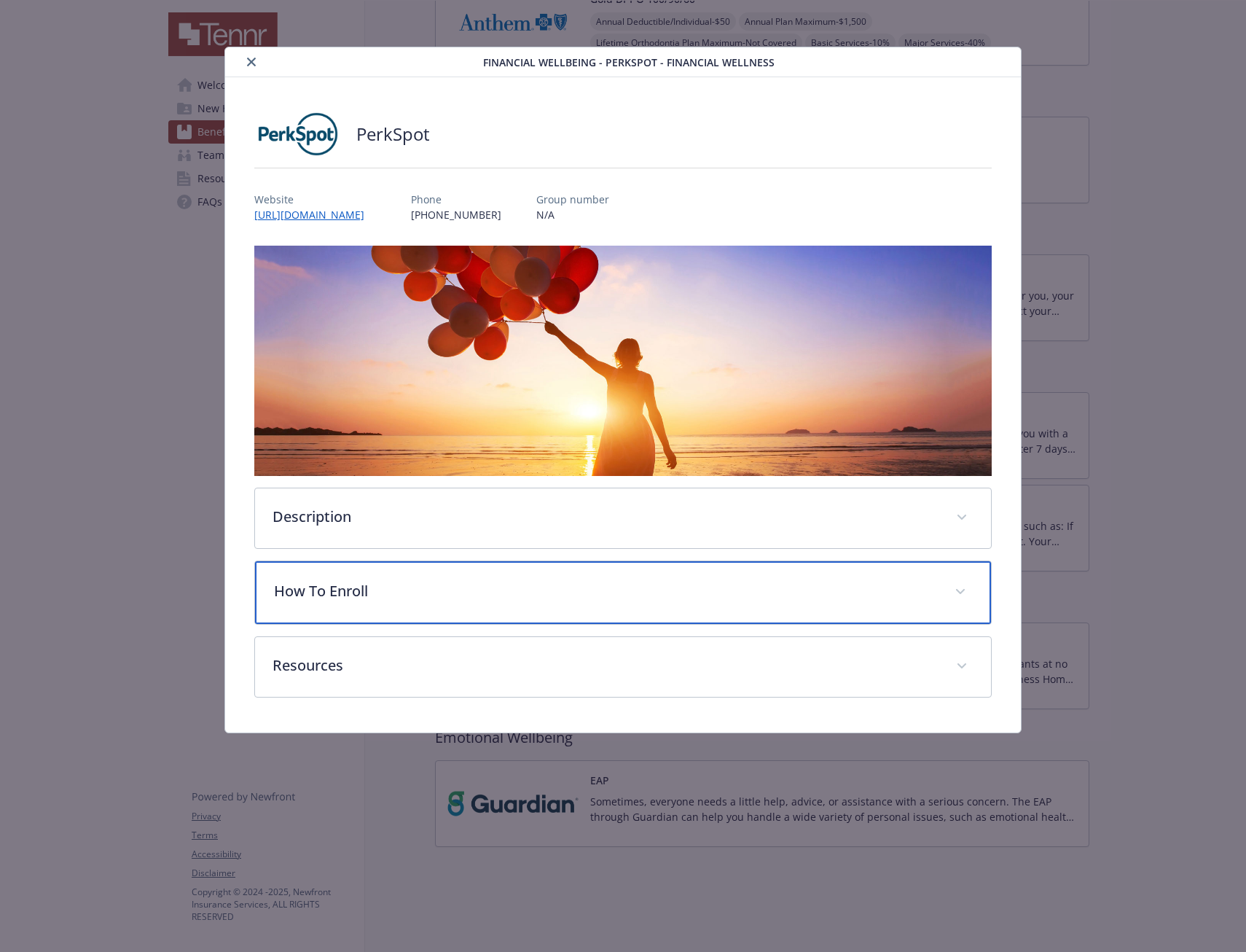
click at [631, 585] on p "How To Enroll" at bounding box center [605, 591] width 663 height 22
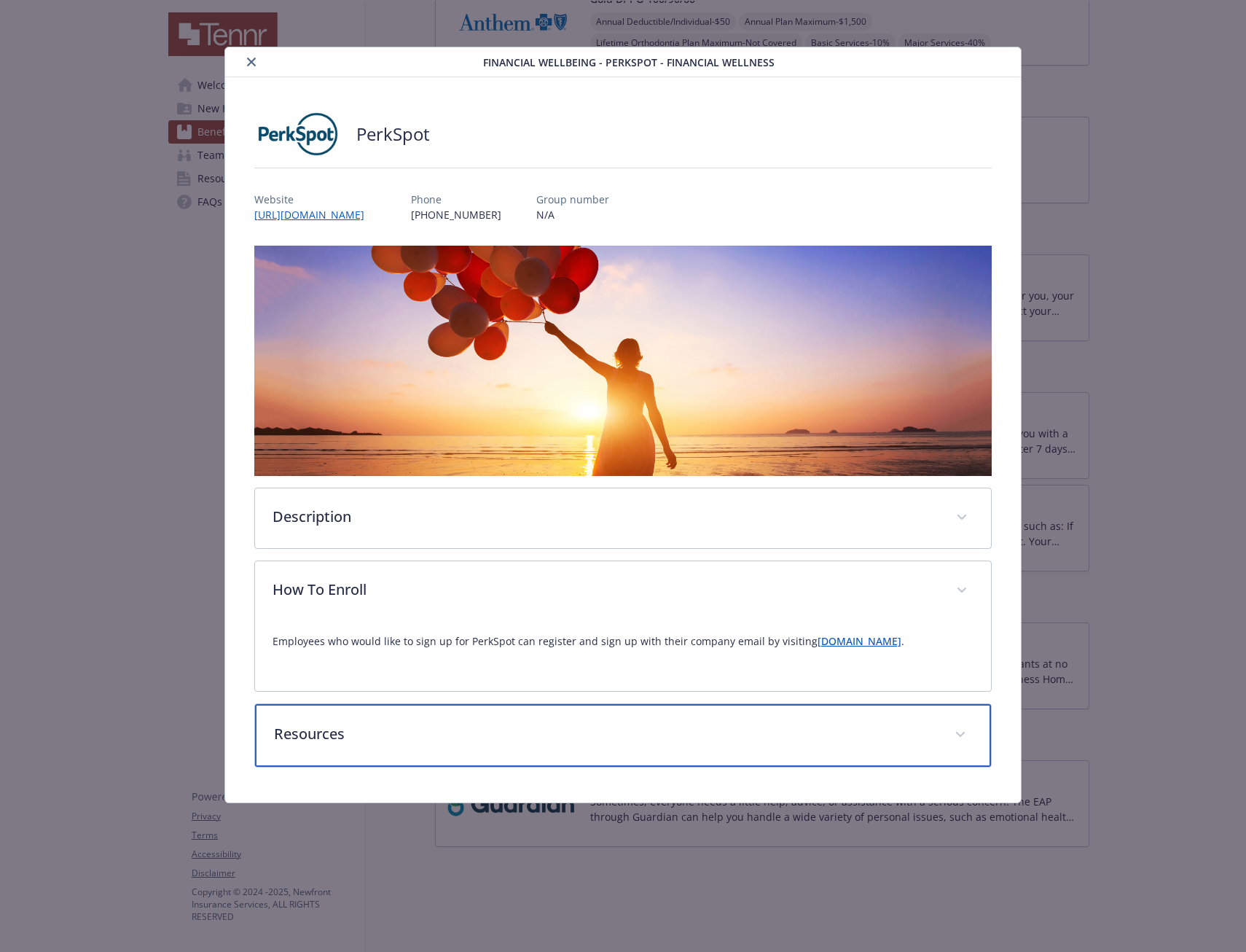
click at [623, 723] on div "Resources" at bounding box center [623, 735] width 736 height 63
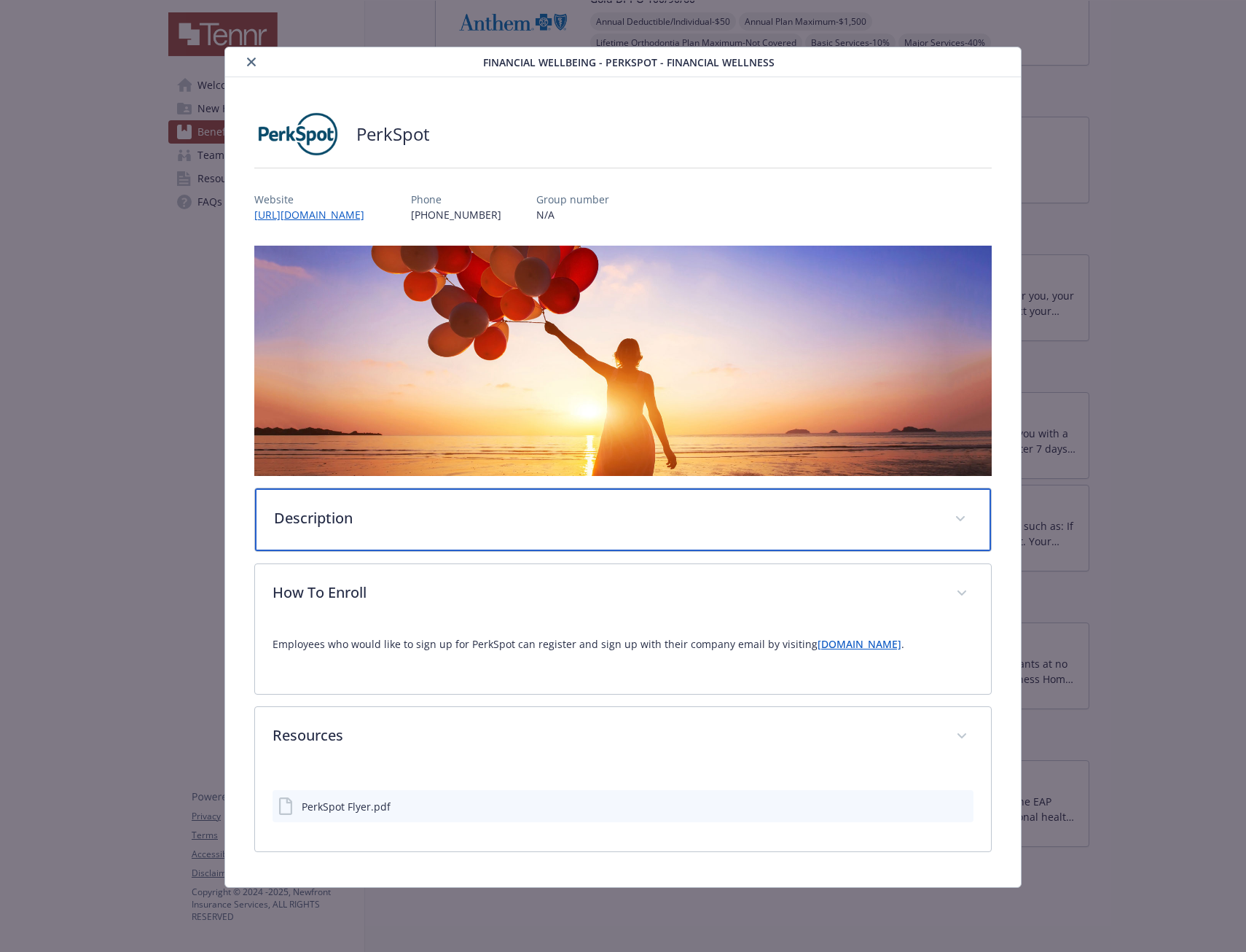
click at [608, 496] on div "Description" at bounding box center [623, 520] width 736 height 63
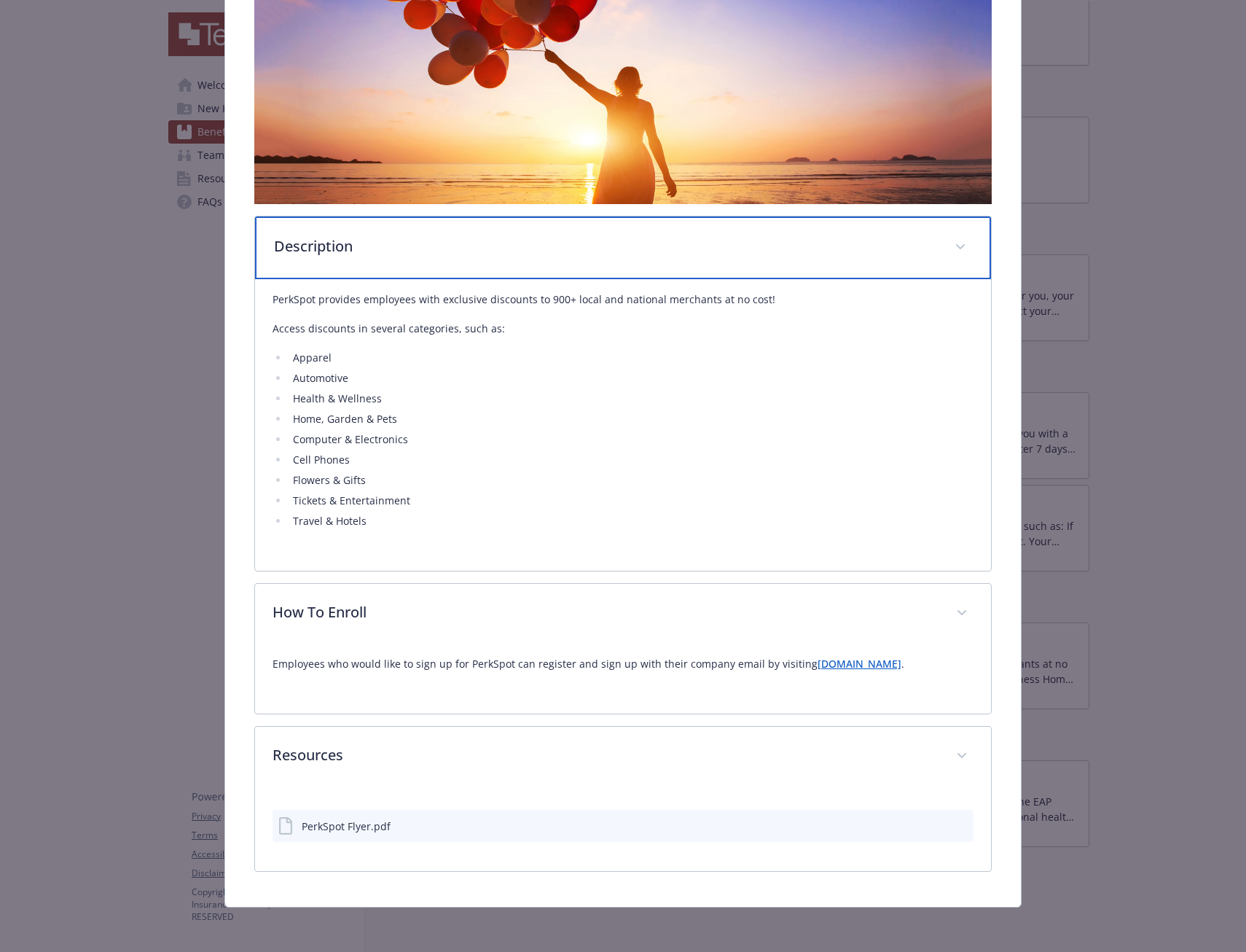
scroll to position [0, 0]
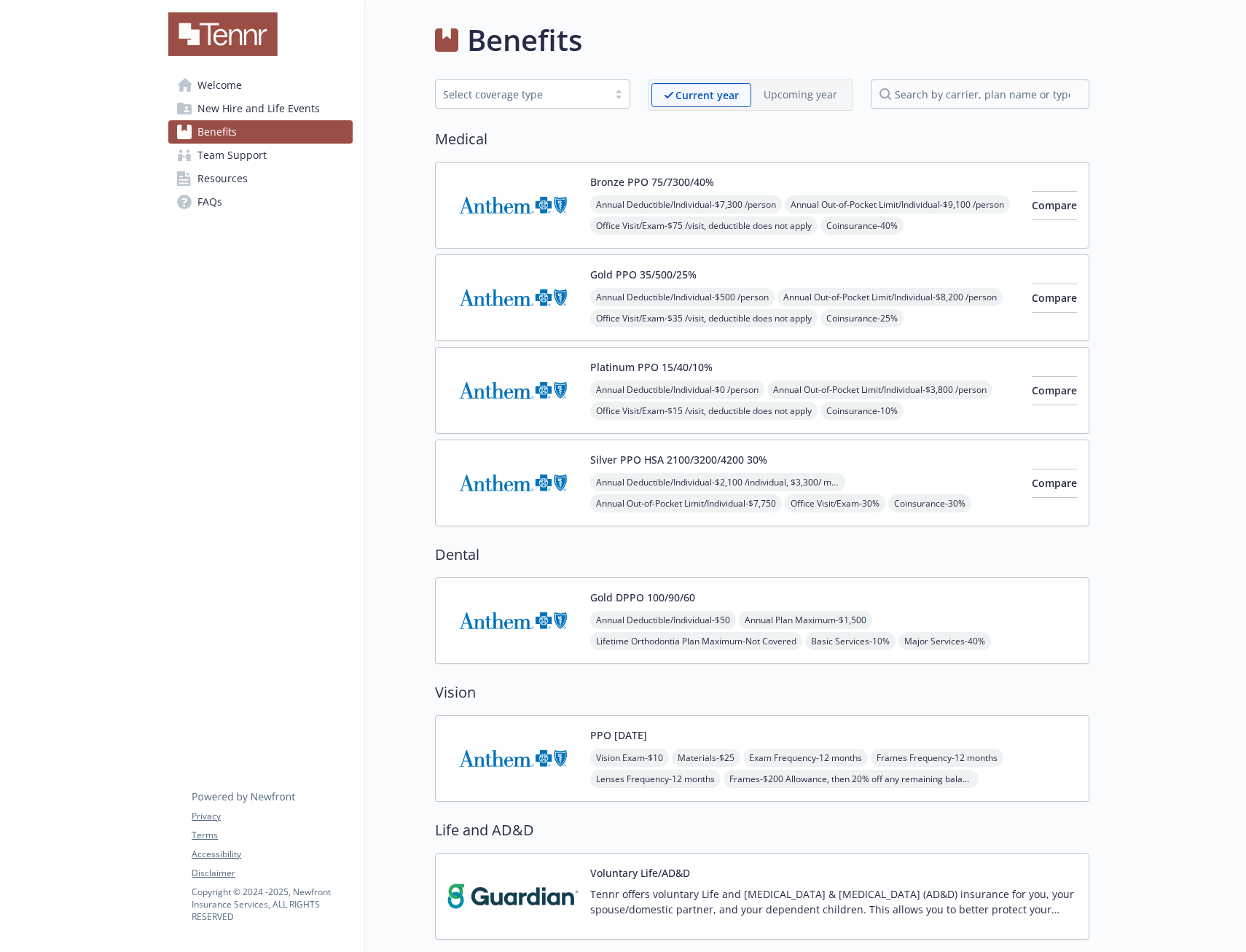
click at [269, 157] on link "Team Support" at bounding box center [260, 155] width 184 height 24
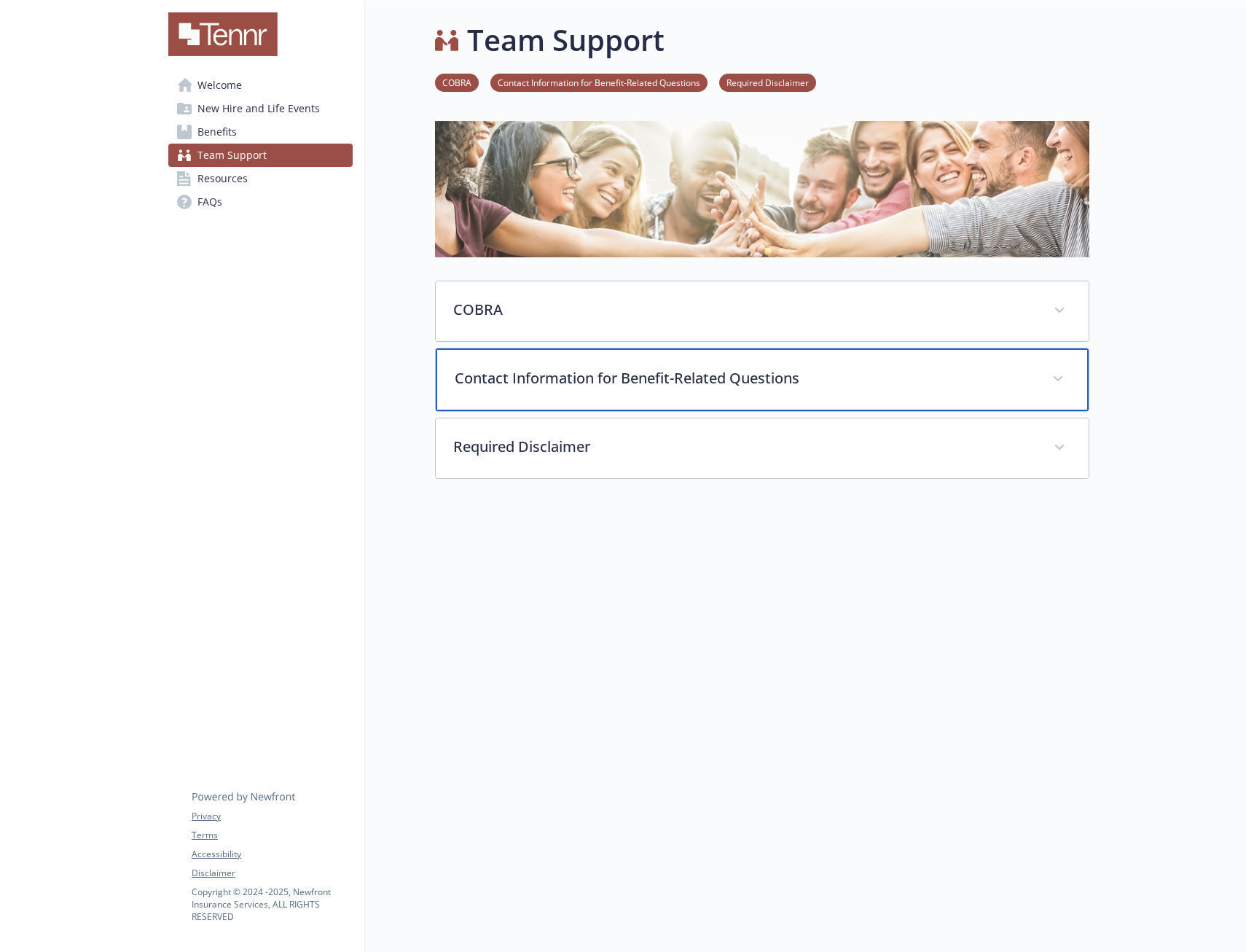
click at [754, 388] on p "Contact Information for Benefit-Related Questions" at bounding box center [744, 378] width 580 height 22
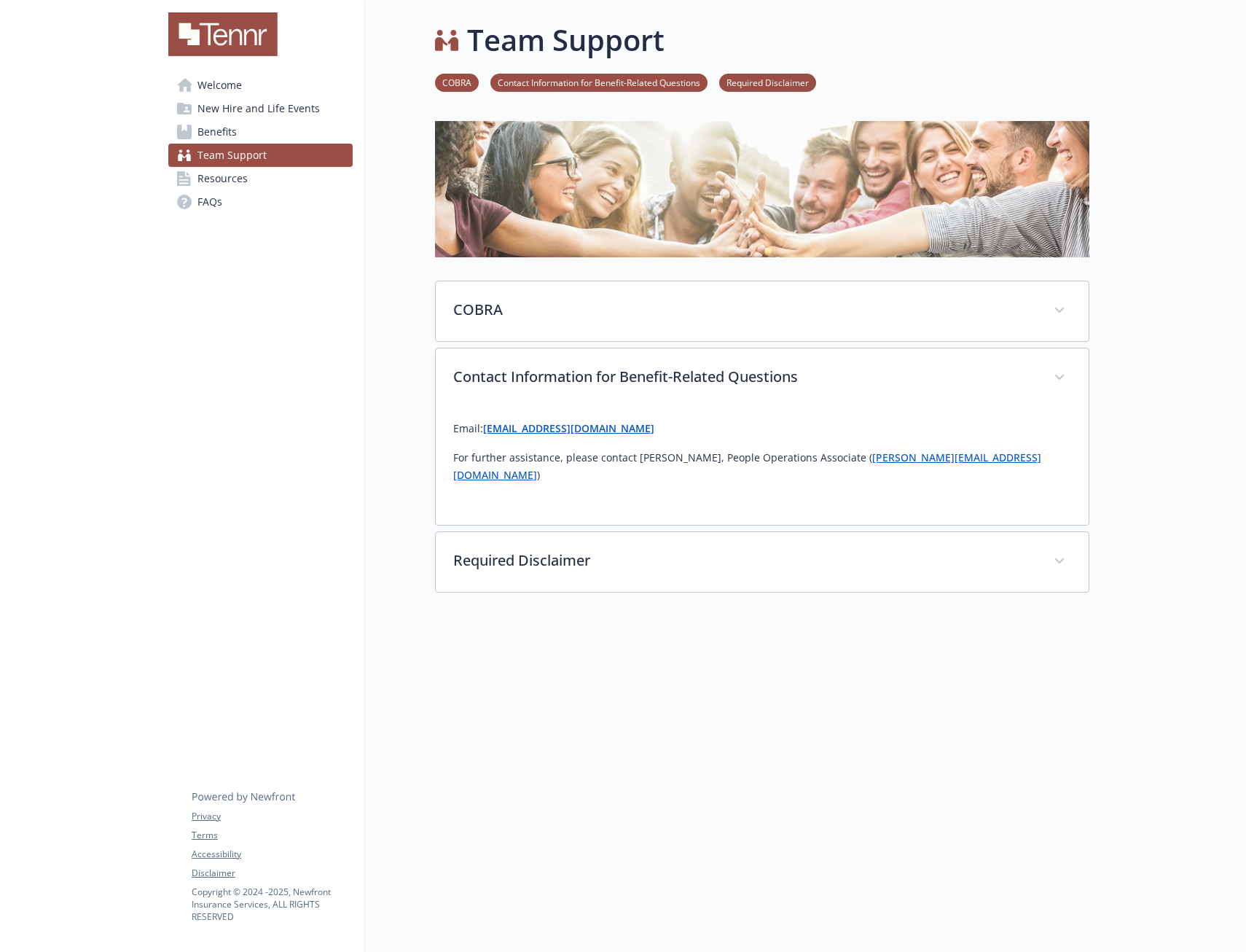
click at [242, 174] on span "Resources" at bounding box center [223, 179] width 51 height 24
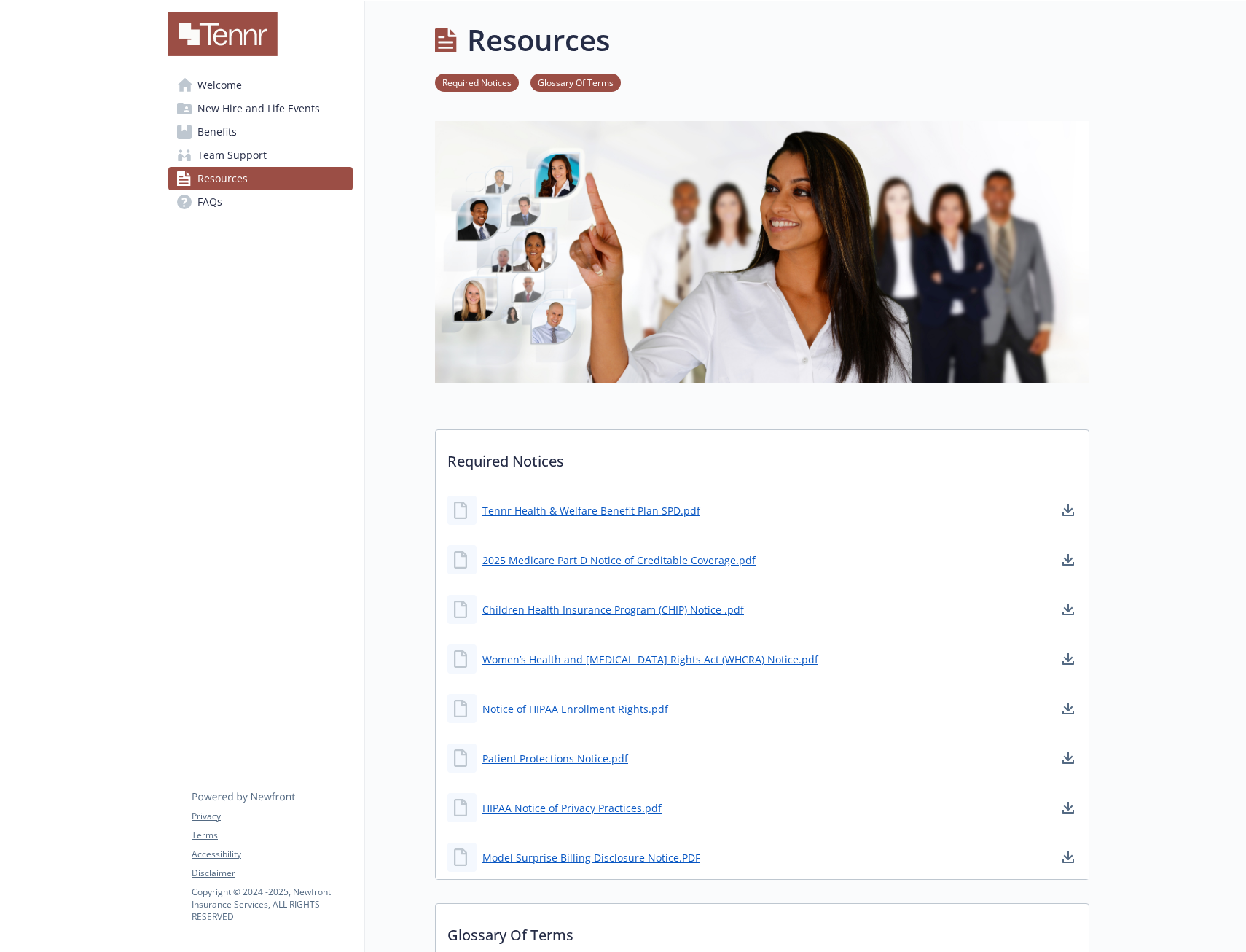
click at [219, 82] on span "Welcome" at bounding box center [220, 85] width 45 height 24
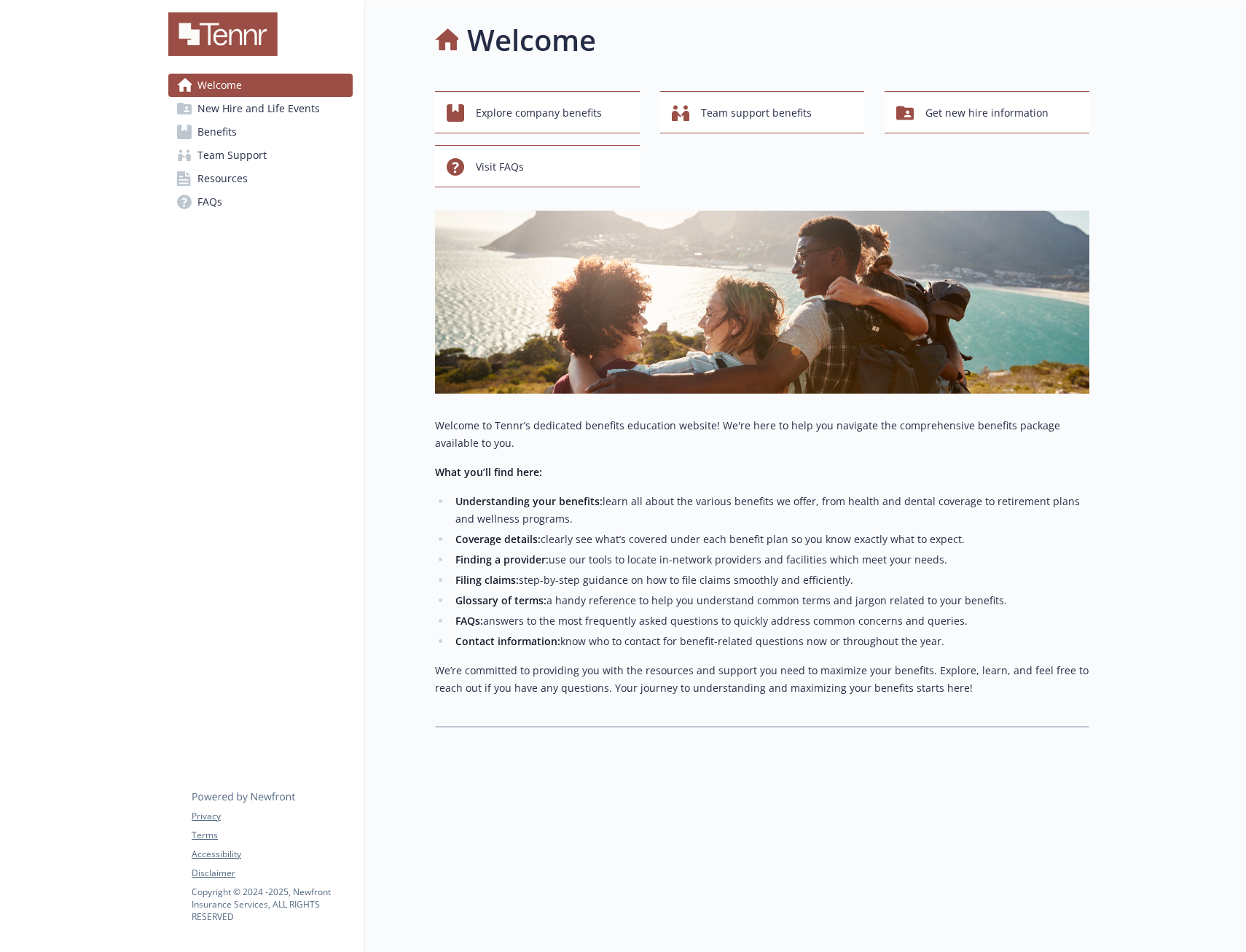
click at [220, 104] on span "New Hire and Life Events" at bounding box center [258, 109] width 122 height 24
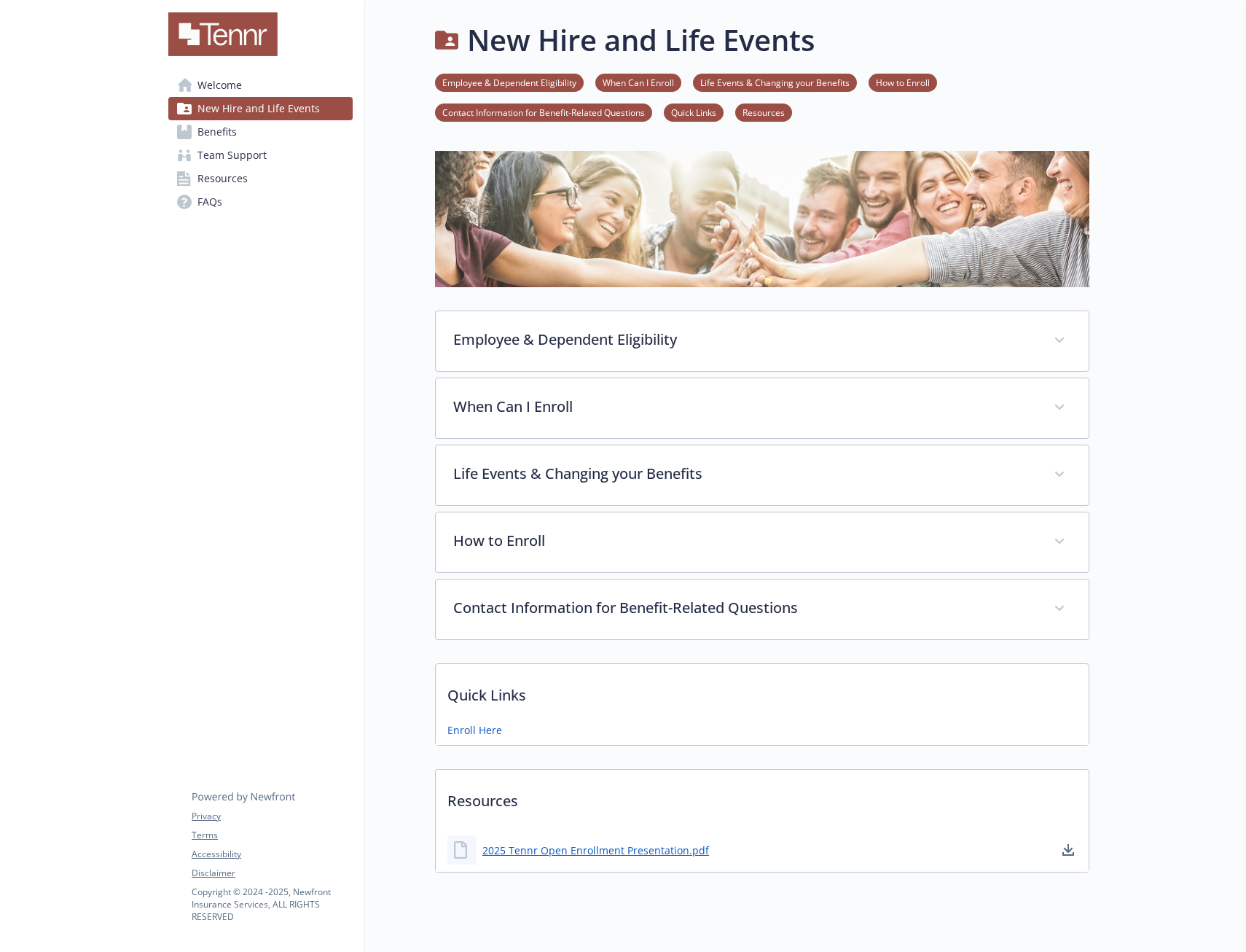
click at [224, 78] on span "Welcome" at bounding box center [220, 85] width 45 height 24
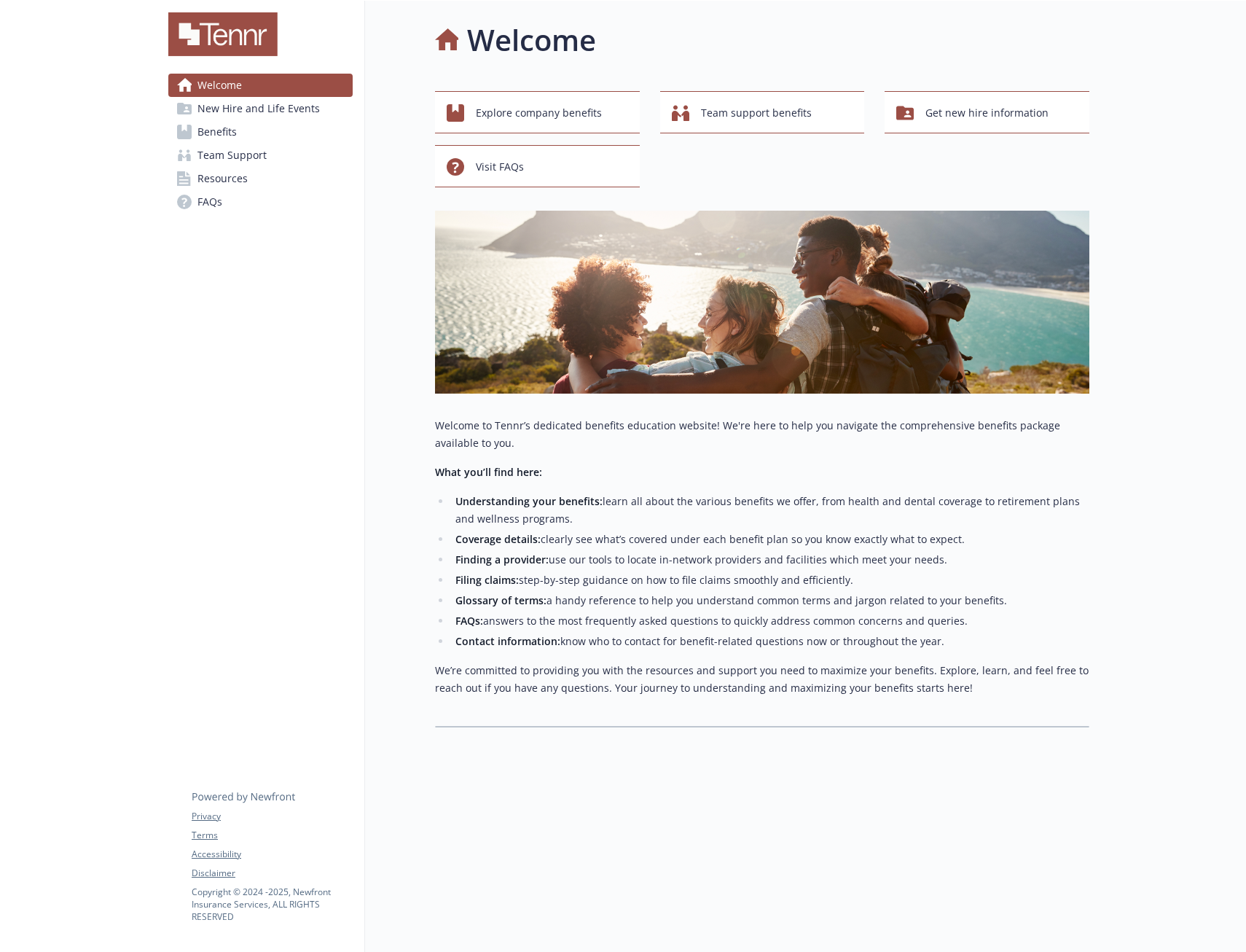
click at [219, 39] on img at bounding box center [222, 35] width 109 height 44
click at [245, 77] on link "Welcome" at bounding box center [260, 85] width 184 height 24
